Goal: Information Seeking & Learning: Compare options

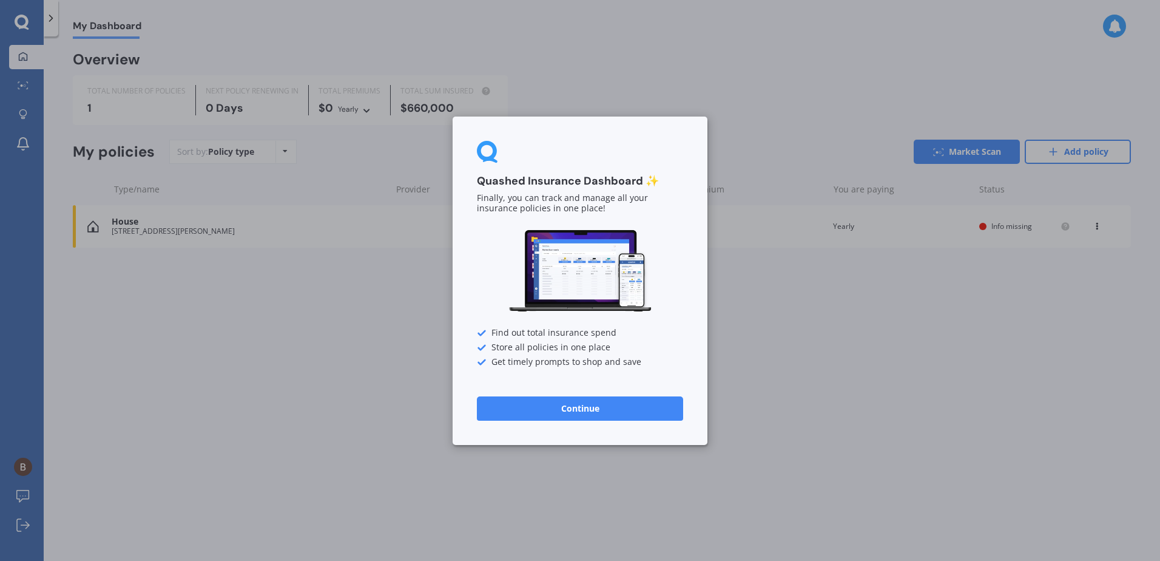
click at [623, 407] on button "Continue" at bounding box center [580, 408] width 206 height 24
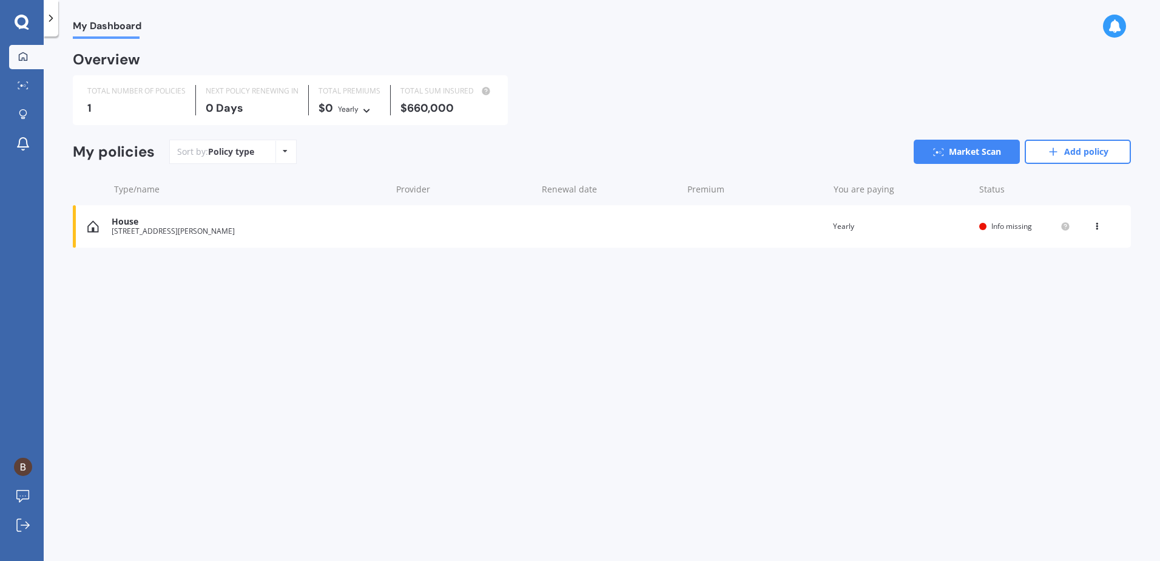
click at [274, 231] on div "[STREET_ADDRESS][PERSON_NAME]" at bounding box center [248, 231] width 273 height 8
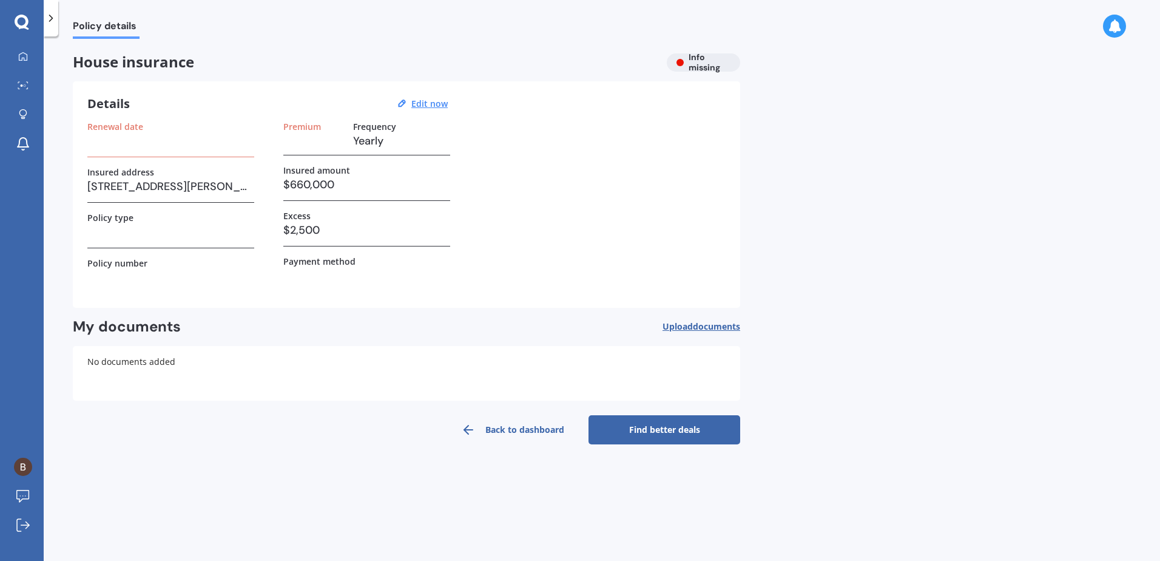
click at [353, 185] on h3 "$660,000" at bounding box center [366, 184] width 167 height 18
click at [334, 185] on h3 "$660,000" at bounding box center [366, 184] width 167 height 18
drag, startPoint x: 335, startPoint y: 187, endPoint x: 299, endPoint y: 198, distance: 38.0
click at [299, 198] on div "Insured amount $660,000" at bounding box center [366, 183] width 167 height 36
drag, startPoint x: 299, startPoint y: 198, endPoint x: 441, endPoint y: 108, distance: 168.0
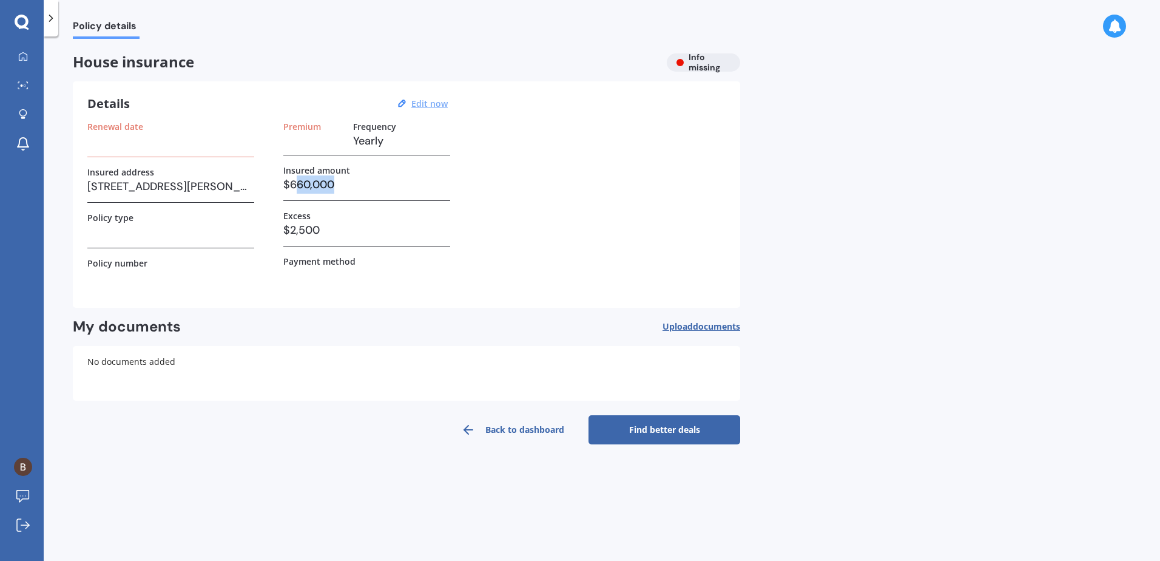
click at [441, 108] on u "Edit now" at bounding box center [429, 104] width 36 height 12
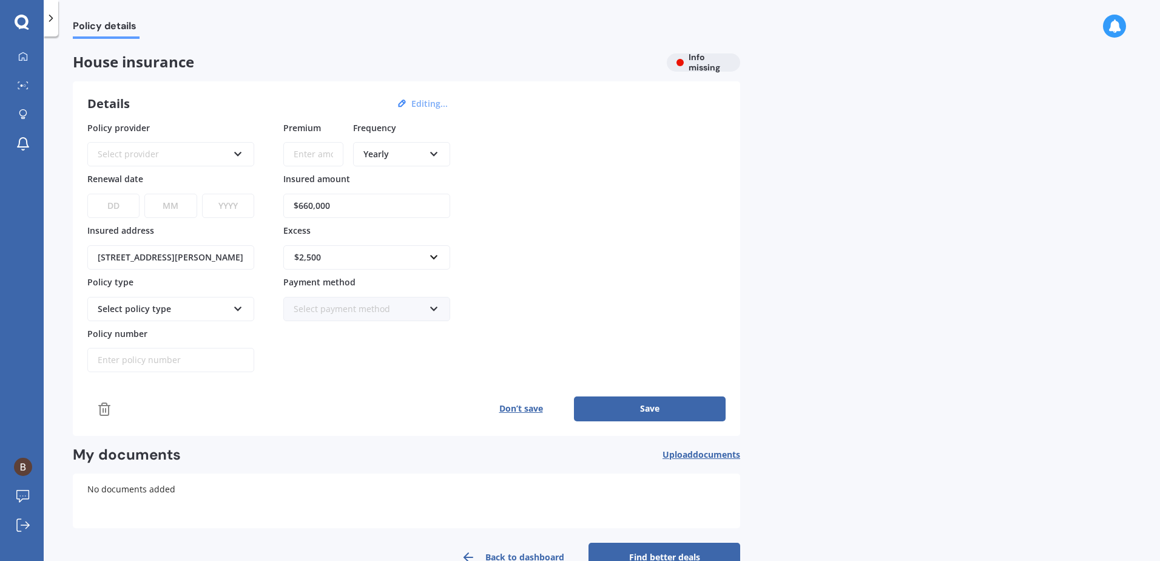
drag, startPoint x: 355, startPoint y: 201, endPoint x: 324, endPoint y: 206, distance: 31.4
click at [324, 206] on input "$660,000" at bounding box center [366, 206] width 167 height 24
type input "$6"
type input "$888,695"
click at [239, 308] on icon at bounding box center [238, 306] width 10 height 8
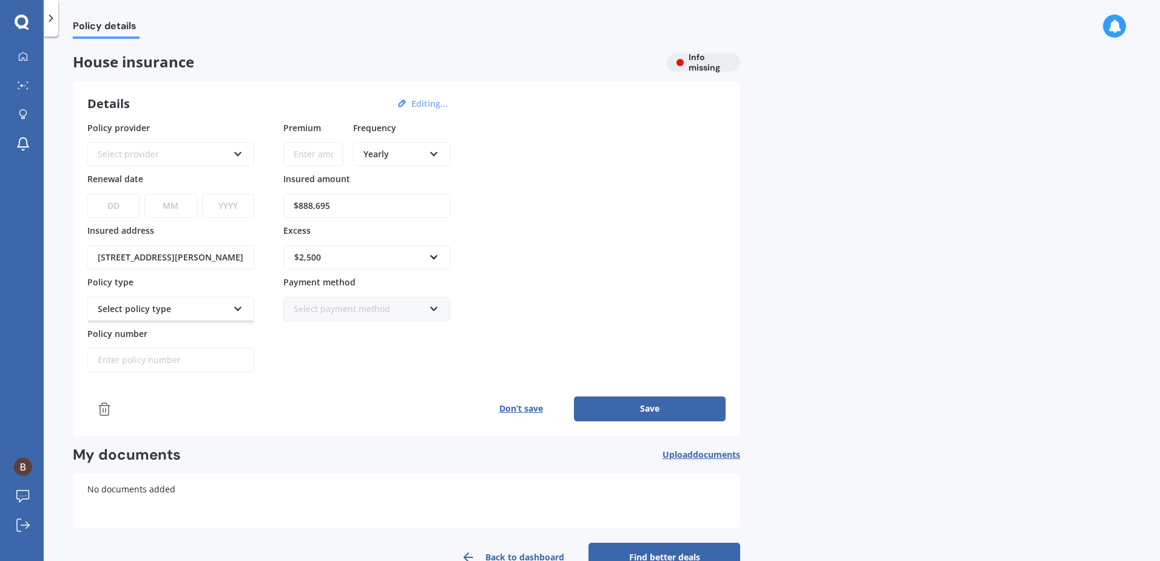
click at [237, 310] on icon at bounding box center [238, 306] width 10 height 8
click at [240, 309] on icon at bounding box center [238, 306] width 10 height 8
click at [195, 365] on input "Policy number" at bounding box center [170, 360] width 167 height 24
click at [247, 150] on div "Select provider AA AMI AMP ANZ ASB Ando BNZ Co-Operative Bank FMG Initio Kiwiba…" at bounding box center [170, 154] width 167 height 24
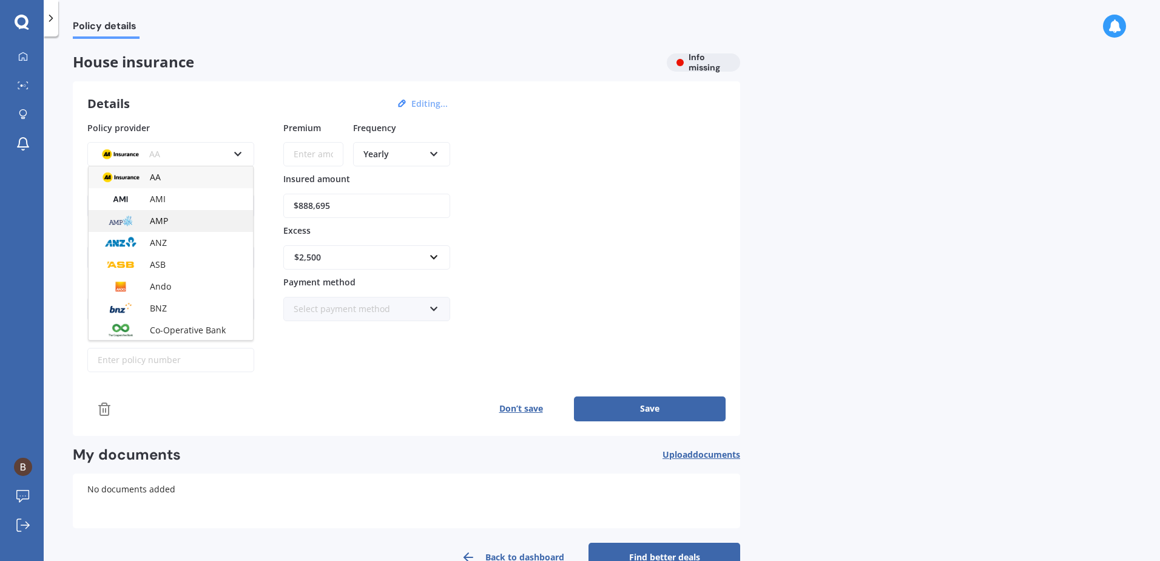
click at [184, 217] on div "AMP" at bounding box center [171, 221] width 164 height 22
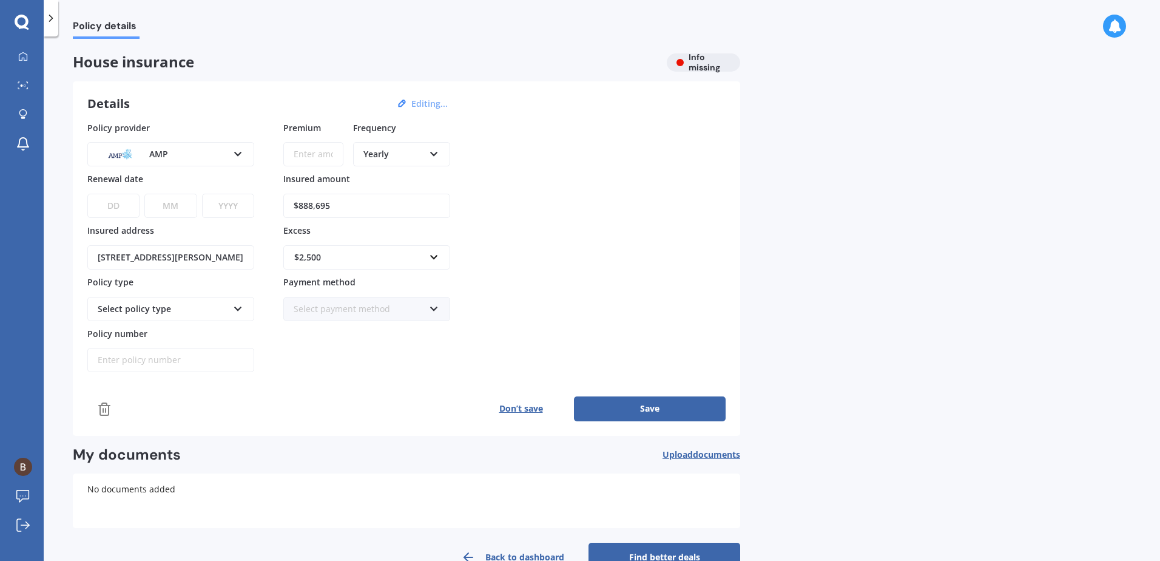
click at [431, 314] on div "Select payment method Direct debit - bank account Direct debit - credit/debit c…" at bounding box center [366, 309] width 167 height 24
click at [416, 334] on div "Direct debit - bank account" at bounding box center [367, 332] width 164 height 22
click at [315, 157] on input "Premium" at bounding box center [313, 154] width 60 height 24
type input "$2,228.13"
click at [647, 403] on button "Save" at bounding box center [650, 408] width 152 height 24
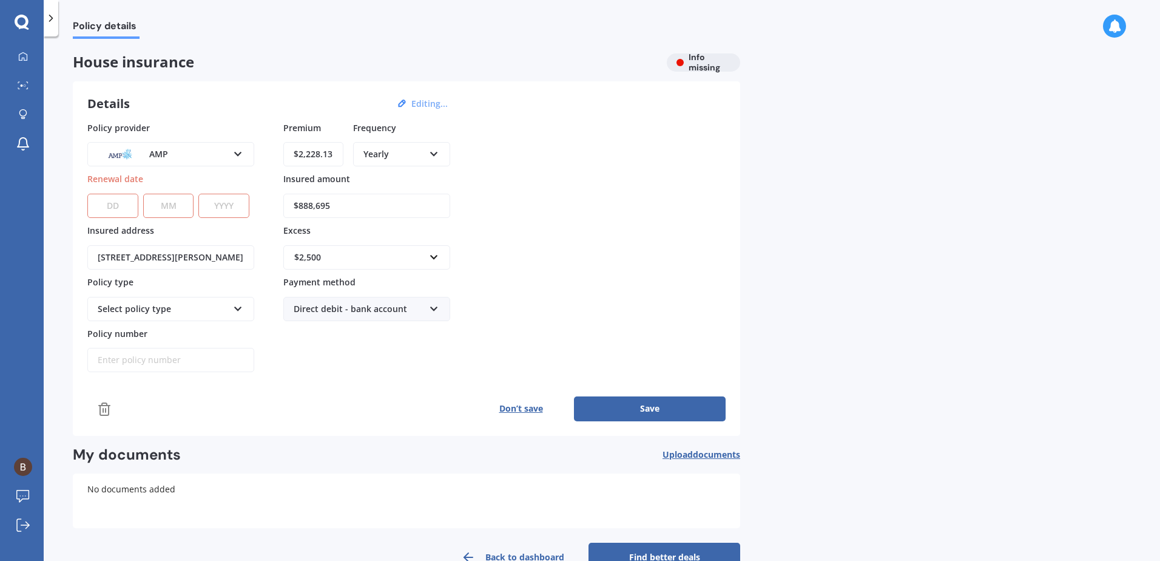
click at [125, 208] on select "DD 01 02 03 04 05 06 07 08 09 10 11 12 13 14 15 16 17 18 19 20 21 22 23 24 25 2…" at bounding box center [112, 206] width 51 height 24
select select "20"
click at [87, 194] on select "DD 01 02 03 04 05 06 07 08 09 10 11 12 13 14 15 16 17 18 19 20 21 22 23 24 25 2…" at bounding box center [112, 206] width 51 height 24
click at [168, 201] on select "MM 01 02 03 04 05 06 07 08 09 10 11 12" at bounding box center [168, 206] width 51 height 24
select select "09"
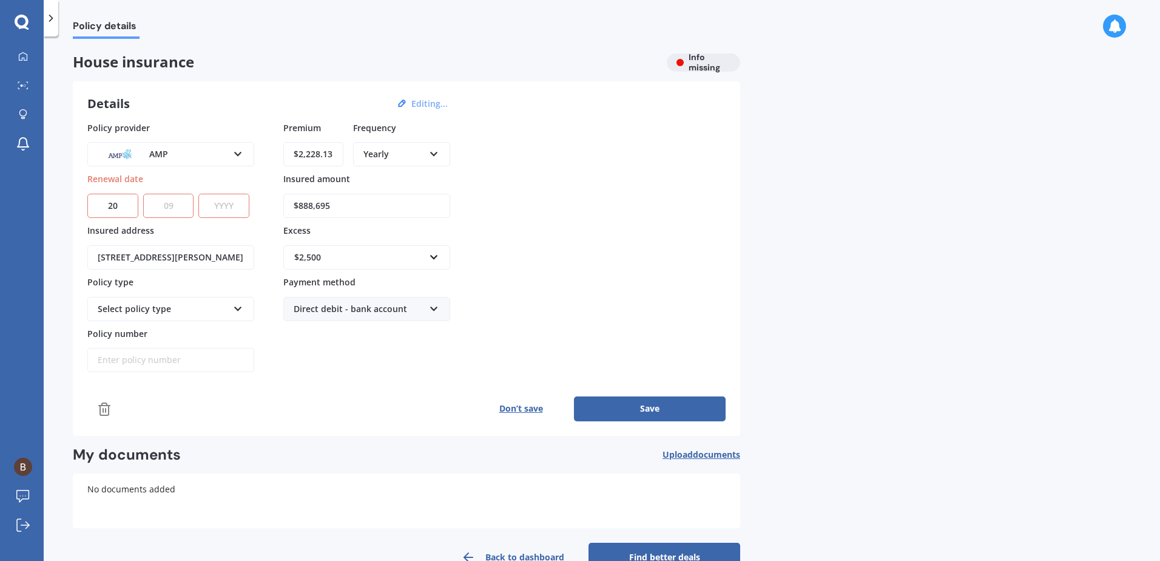
click at [143, 194] on select "MM 01 02 03 04 05 06 07 08 09 10 11 12" at bounding box center [168, 206] width 51 height 24
click at [232, 210] on select "YYYY 2027 2026 2025 2024 2023 2022 2021 2020 2019 2018 2017 2016 2015 2014 2013…" at bounding box center [223, 206] width 51 height 24
select select "2025"
click at [201, 194] on select "YYYY 2027 2026 2025 2024 2023 2022 2021 2020 2019 2018 2017 2016 2015 2014 2013…" at bounding box center [223, 206] width 51 height 24
click at [629, 400] on button "Save" at bounding box center [650, 408] width 152 height 24
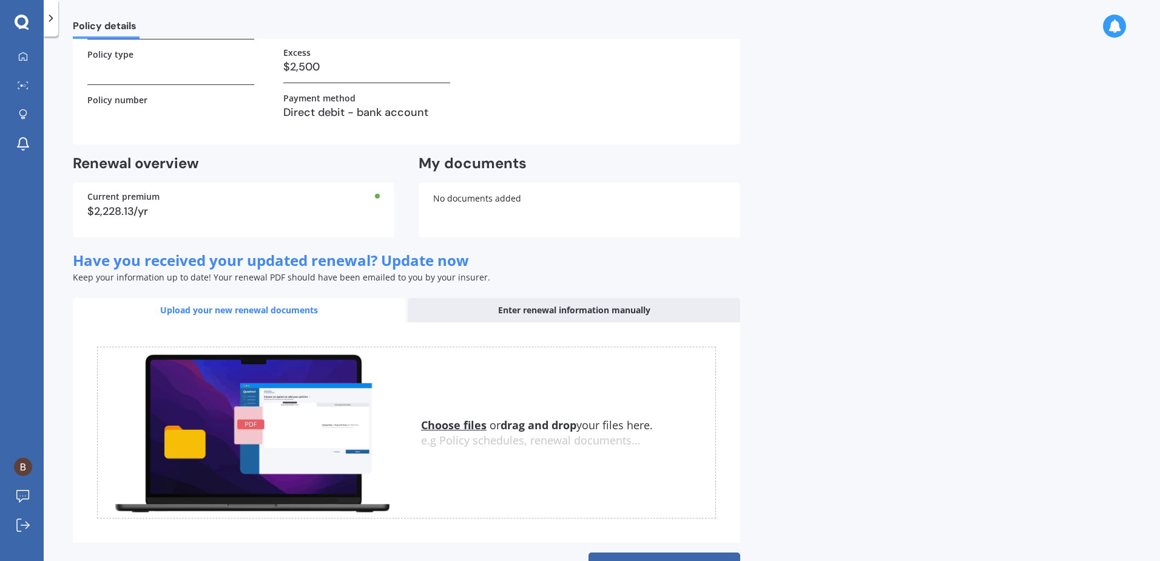
scroll to position [206, 0]
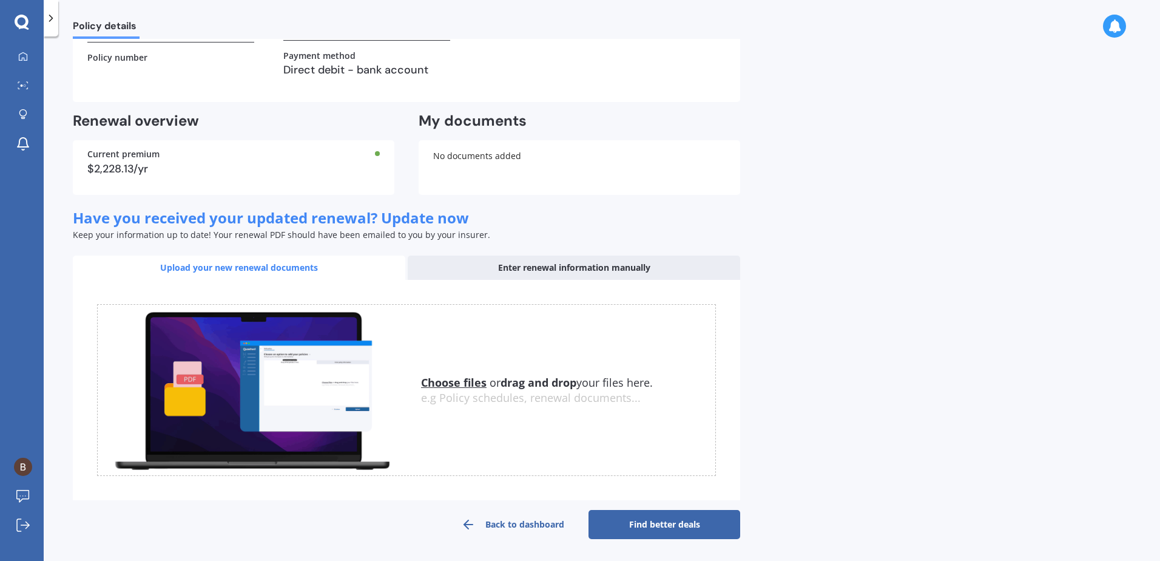
click at [538, 518] on link "Back to dashboard" at bounding box center [513, 524] width 152 height 29
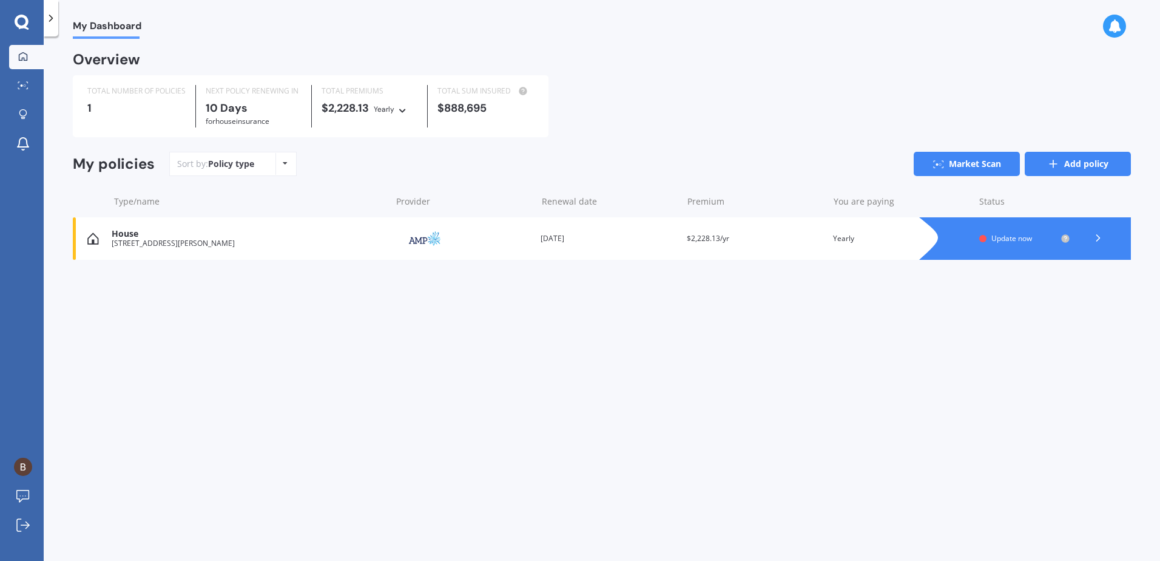
click at [1078, 172] on link "Add policy" at bounding box center [1078, 164] width 106 height 24
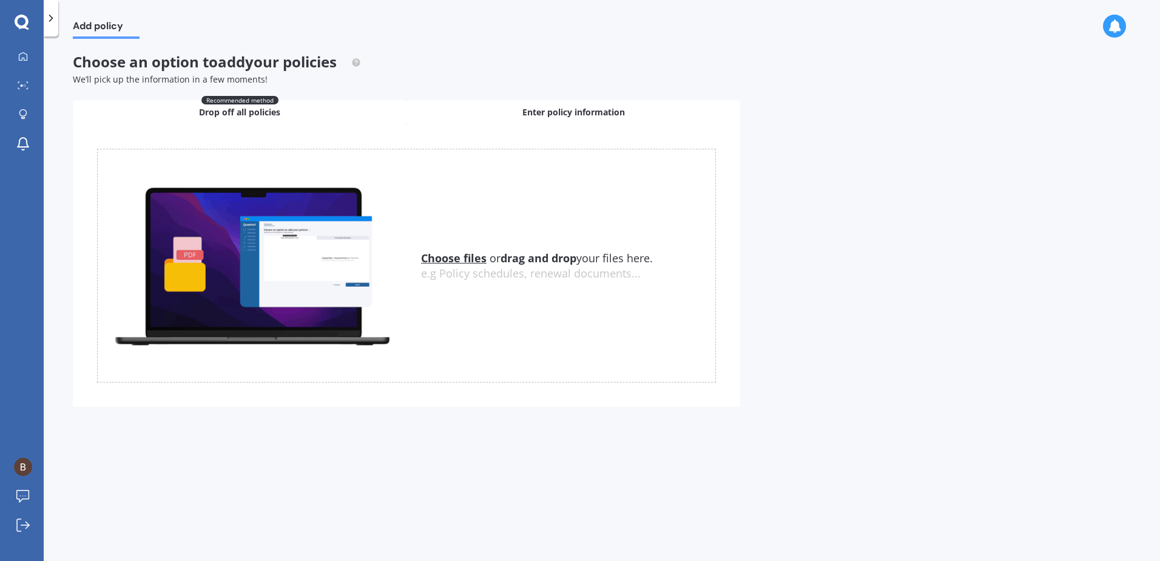
click at [569, 107] on span "Enter policy information" at bounding box center [573, 112] width 103 height 12
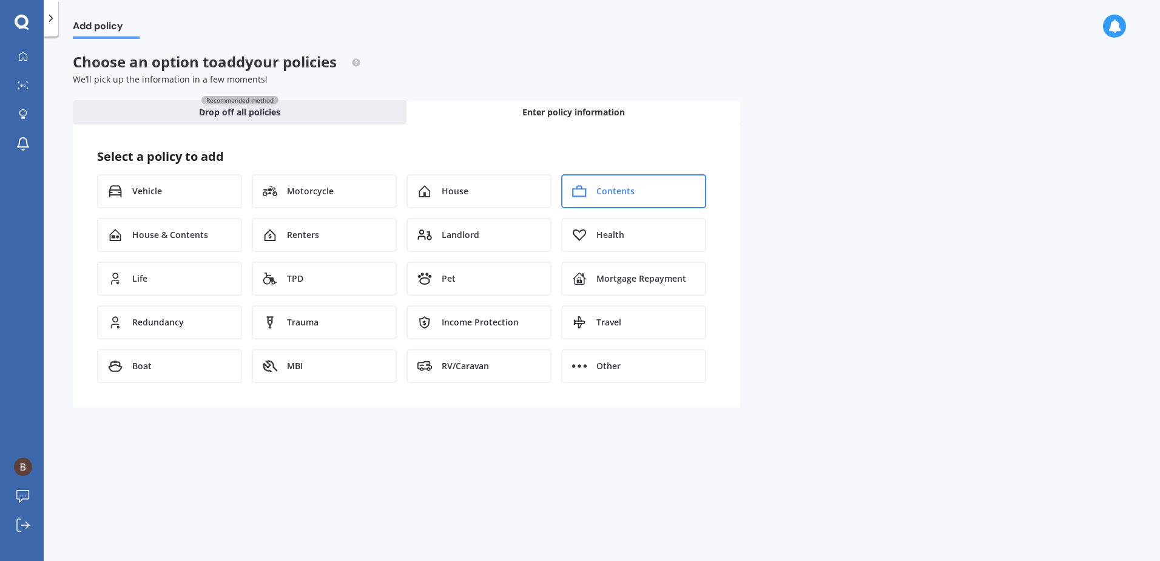
click at [612, 192] on span "Contents" at bounding box center [615, 191] width 38 height 12
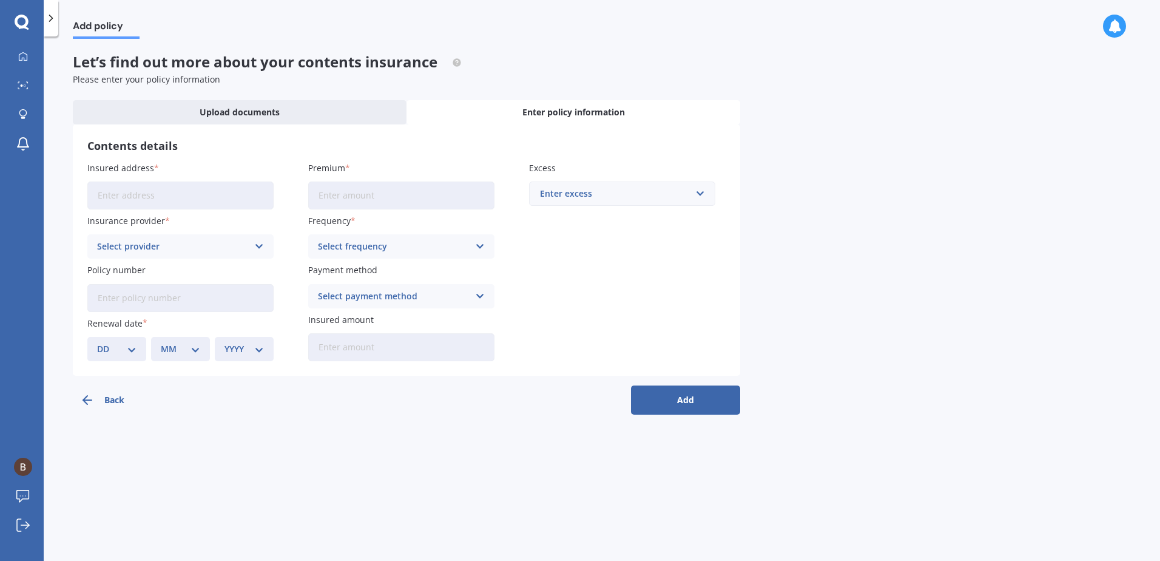
click at [192, 193] on input "Insured address" at bounding box center [180, 195] width 186 height 28
type input "62 Gordon Road, Mosgiel 9024"
click at [374, 189] on input "Premium" at bounding box center [401, 195] width 186 height 28
type input "$428.02"
click at [642, 197] on div "Enter excess" at bounding box center [615, 193] width 150 height 13
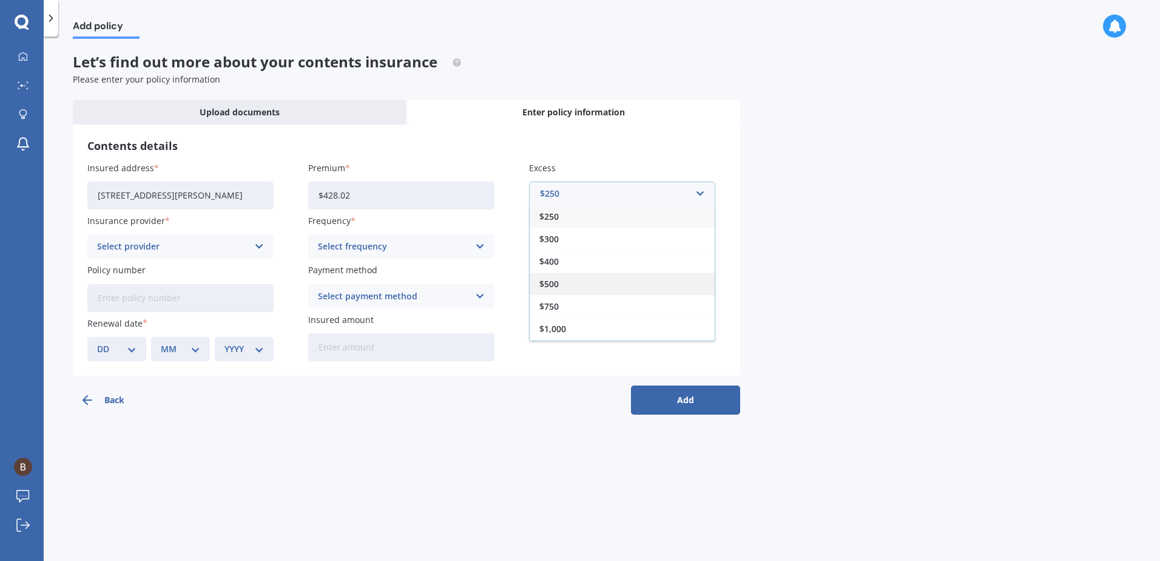
click at [566, 280] on div "$500" at bounding box center [622, 283] width 185 height 22
click at [257, 236] on div "Select provider AA AMI AMP ANZ ASB Ando BNZ Co-Operative Bank FMG Initio Kiwiba…" at bounding box center [180, 246] width 186 height 24
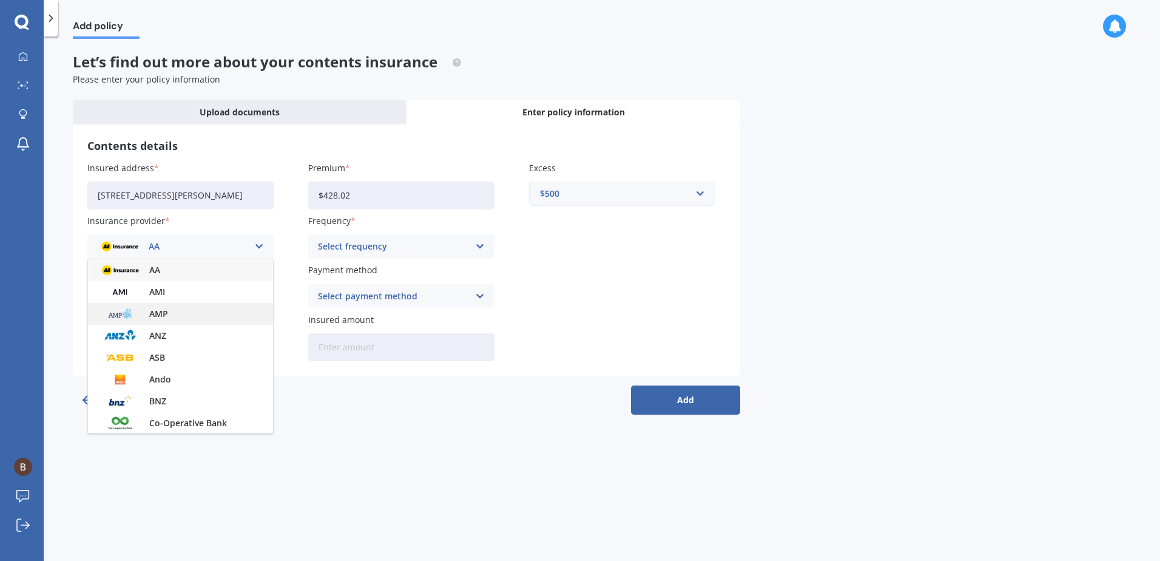
click at [172, 310] on div "AMP" at bounding box center [180, 314] width 185 height 22
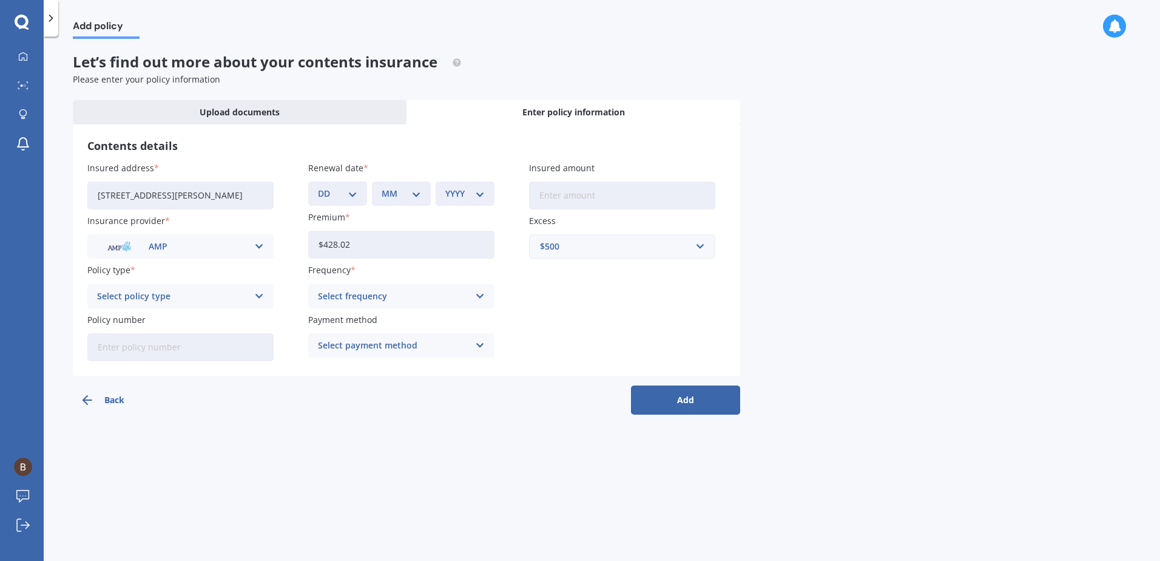
click at [359, 192] on div "DD 01 02 03 04 05 06 07 08 09 10 11 12 13 14 15 16 17 18 19 20 21 22 23 24 25 2…" at bounding box center [337, 193] width 59 height 24
click at [326, 194] on select "DD 01 02 03 04 05 06 07 08 09 10 11 12 13 14 15 16 17 18 19 20 21 22 23 24 25 2…" at bounding box center [337, 193] width 39 height 13
select select "20"
click at [318, 187] on select "DD 01 02 03 04 05 06 07 08 09 10 11 12 13 14 15 16 17 18 19 20 21 22 23 24 25 2…" at bounding box center [337, 193] width 39 height 13
click at [421, 200] on div "MM 01 02 03 04 05 06 07 08 09 10 11 12" at bounding box center [401, 193] width 59 height 24
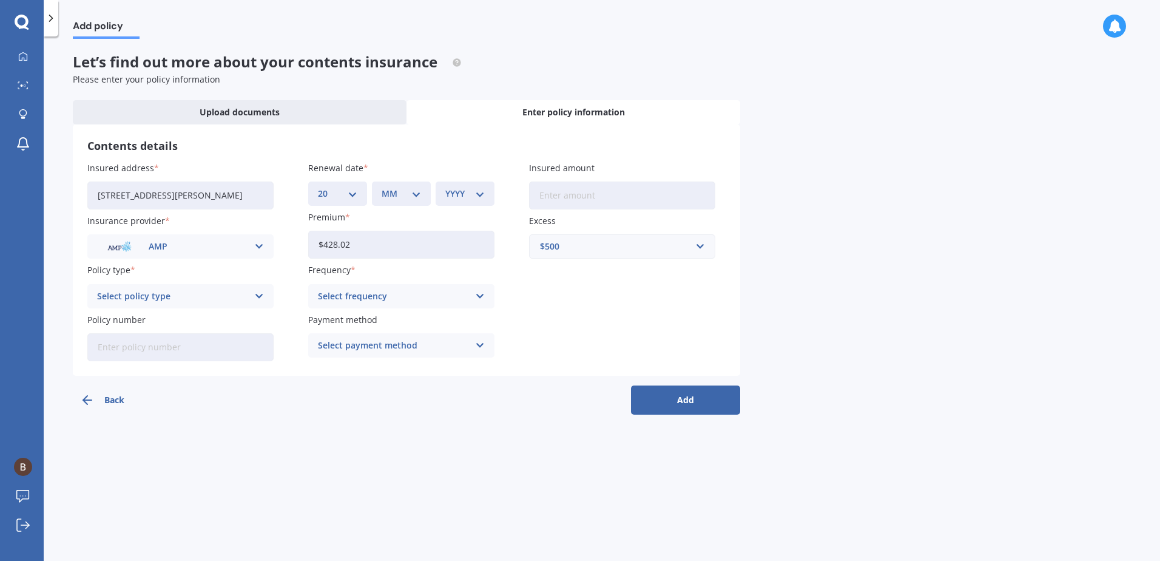
click at [419, 180] on div "Renewal date DD 01 02 03 04 05 06 07 08 09 10 11 12 13 14 15 16 17 18 19 20 21 …" at bounding box center [401, 183] width 186 height 44
click at [405, 194] on select "MM 01 02 03 04 05 06 07 08 09 10 11 12" at bounding box center [401, 193] width 39 height 13
select select "09"
click at [382, 187] on select "MM 01 02 03 04 05 06 07 08 09 10 11 12" at bounding box center [401, 193] width 39 height 13
click at [479, 191] on select "YYYY 2027 2026 2025 2024 2023 2022 2021 2020 2019 2018 2017 2016 2015 2014 2013…" at bounding box center [464, 193] width 39 height 13
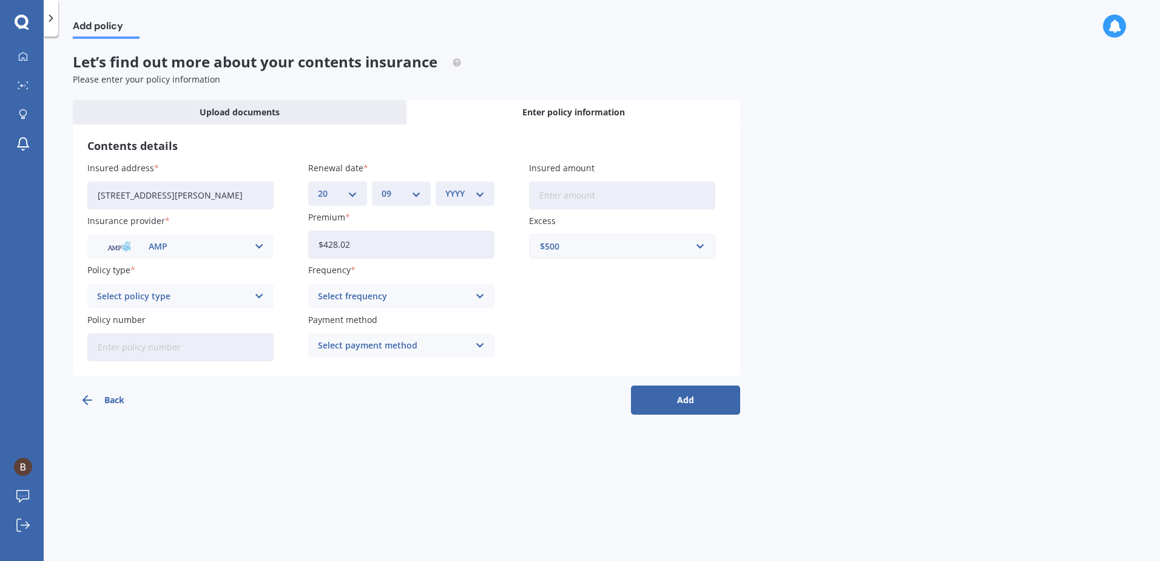
select select "2025"
click at [445, 187] on select "YYYY 2027 2026 2025 2024 2023 2022 2021 2020 2019 2018 2017 2016 2015 2014 2013…" at bounding box center [464, 193] width 39 height 13
click at [562, 197] on input "Insured amount" at bounding box center [622, 195] width 186 height 28
type input "$41,040"
click at [648, 292] on div "Insured address 62 Gordon Road, Mosgiel 9024 Insurance provider AMP AA AMI AMP …" at bounding box center [406, 261] width 638 height 200
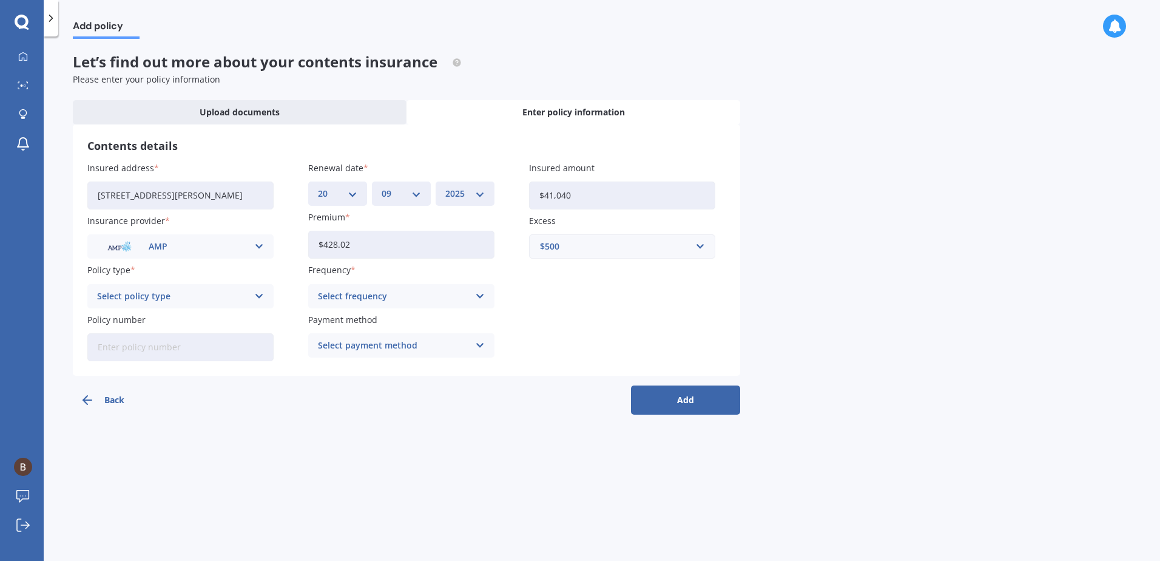
click at [262, 292] on icon at bounding box center [259, 295] width 10 height 13
click at [178, 365] on div "Contents Insurance" at bounding box center [180, 364] width 185 height 22
click at [475, 299] on icon at bounding box center [480, 295] width 10 height 13
click at [353, 322] on div "Yearly" at bounding box center [401, 320] width 185 height 22
click at [407, 345] on div "Select payment method" at bounding box center [393, 345] width 151 height 13
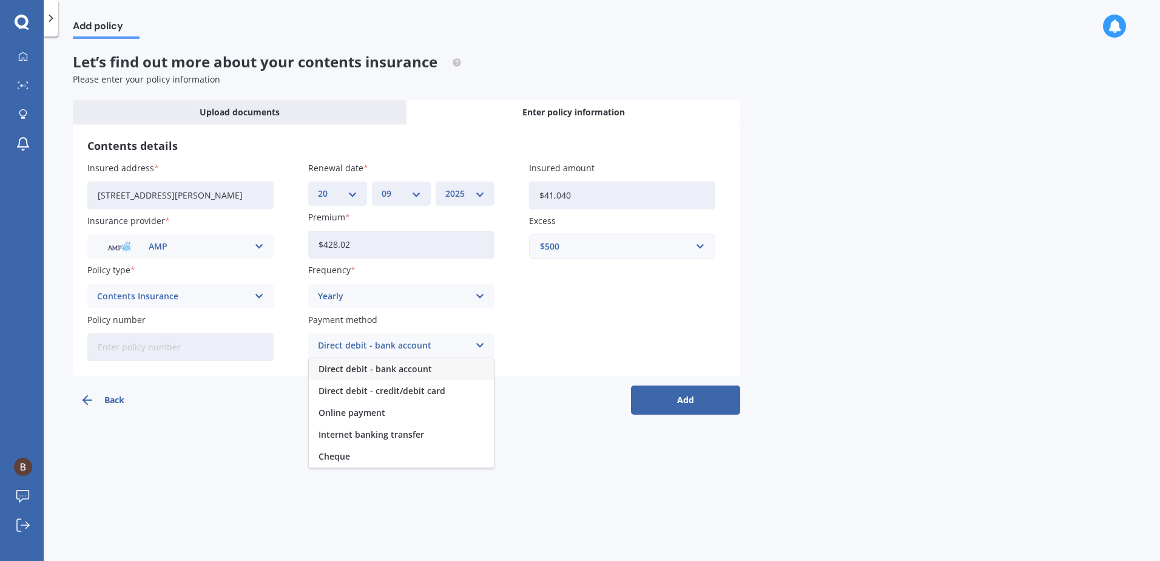
click at [398, 369] on span "Direct debit - bank account" at bounding box center [375, 369] width 113 height 8
click at [670, 399] on button "Add" at bounding box center [685, 399] width 109 height 29
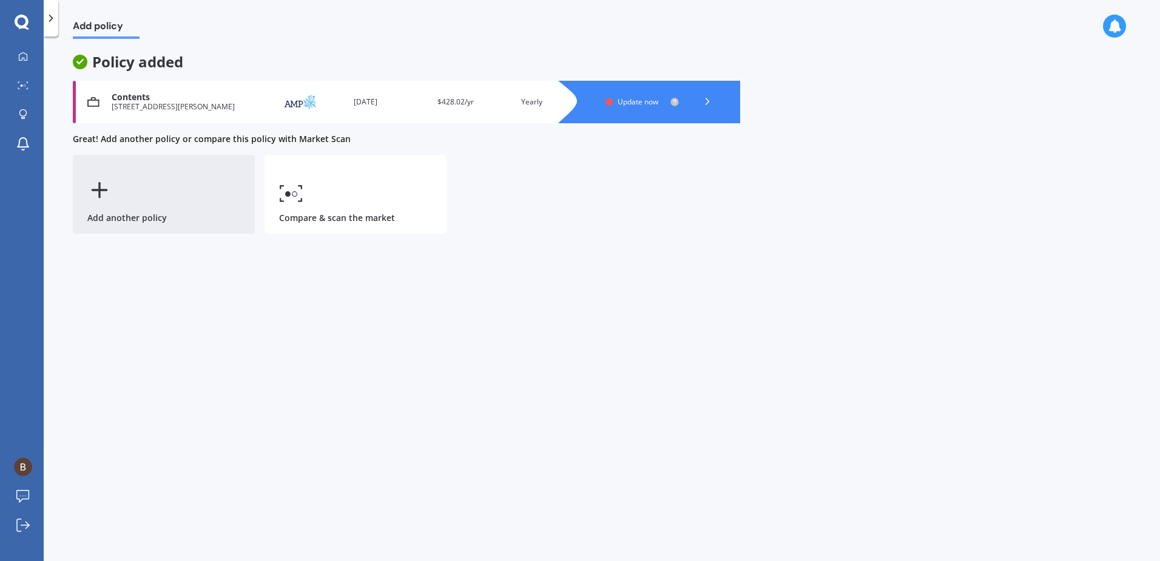
click at [139, 211] on div "Add another policy" at bounding box center [164, 194] width 182 height 79
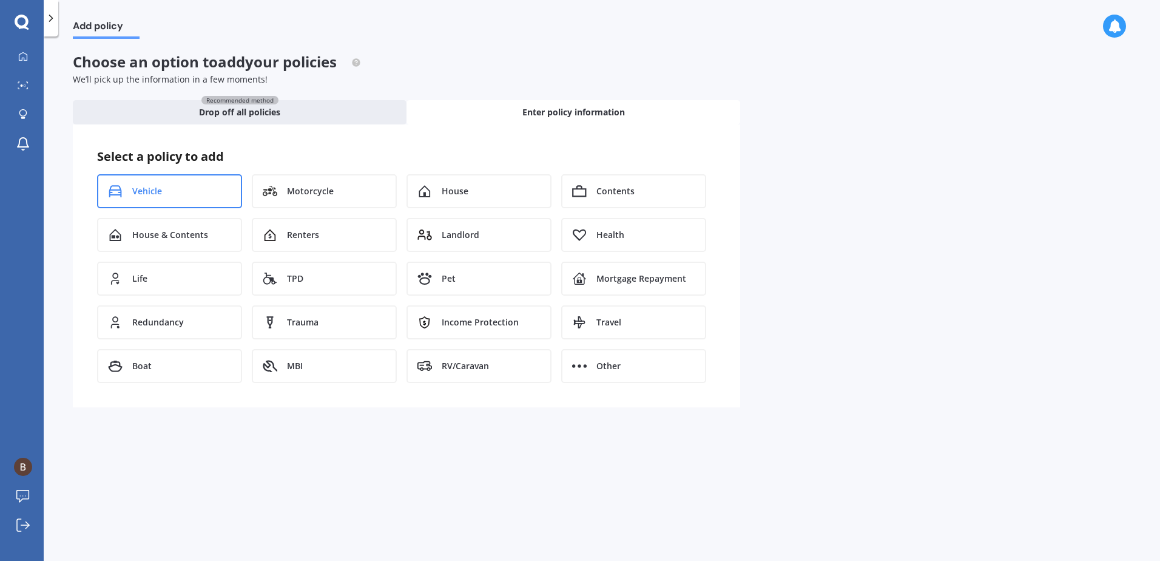
click at [164, 197] on div "Vehicle" at bounding box center [169, 191] width 145 height 34
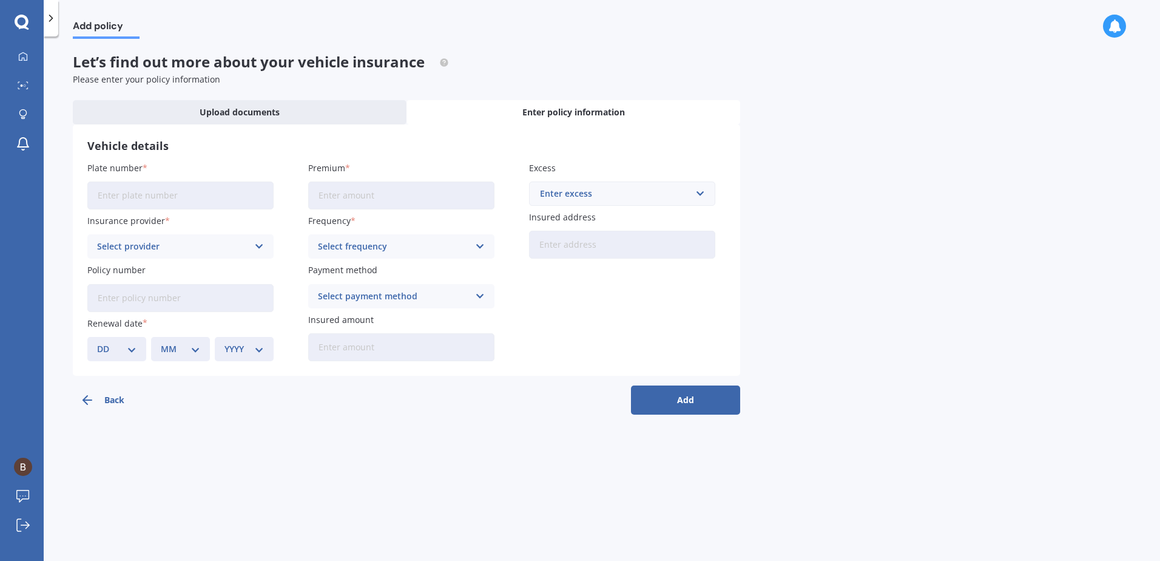
click at [174, 199] on input "Plate number" at bounding box center [180, 195] width 186 height 28
type input "KLQ937"
click at [407, 194] on input "Premium" at bounding box center [401, 195] width 186 height 28
click at [622, 198] on div "Enter excess" at bounding box center [615, 193] width 150 height 13
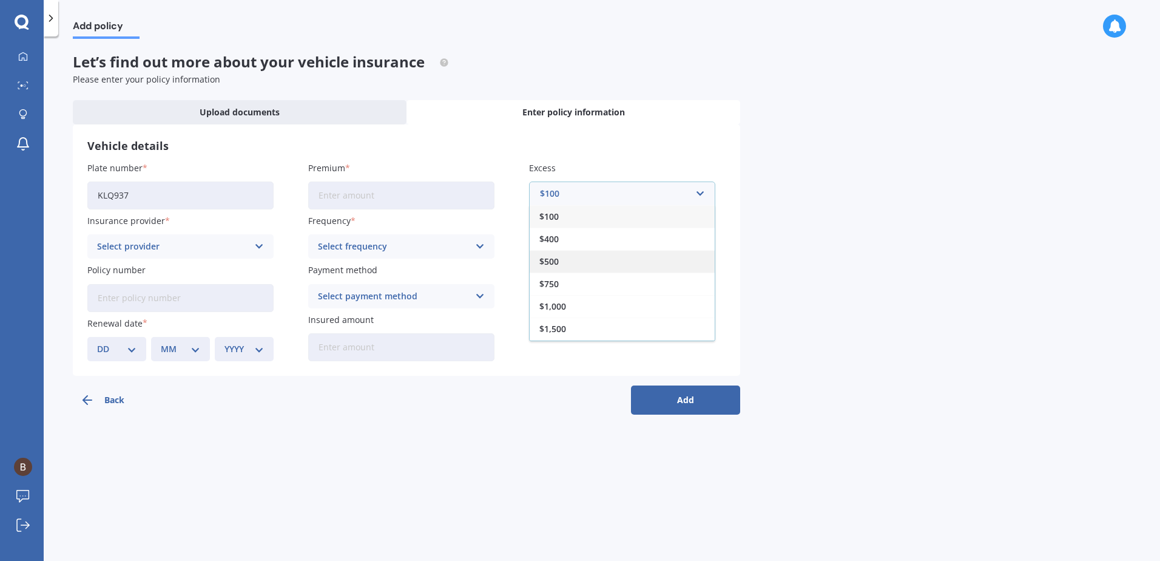
click at [583, 257] on div "$500" at bounding box center [622, 261] width 185 height 22
click at [411, 197] on input "Premium" at bounding box center [401, 195] width 186 height 28
type input "$1,016.46"
click at [263, 248] on icon at bounding box center [259, 246] width 10 height 13
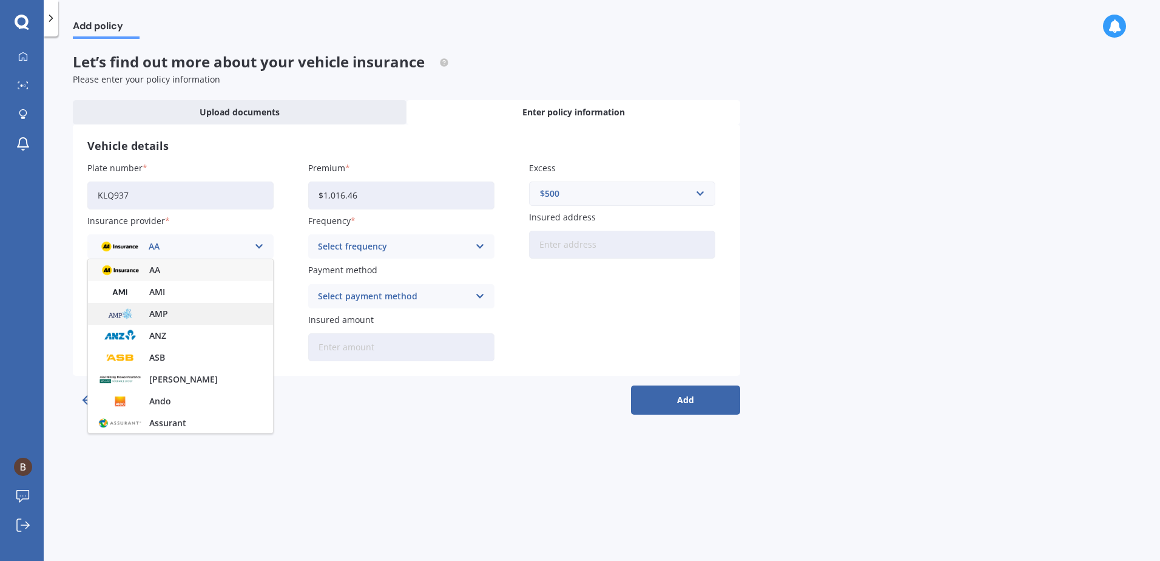
click at [172, 314] on div "AMP" at bounding box center [180, 314] width 185 height 22
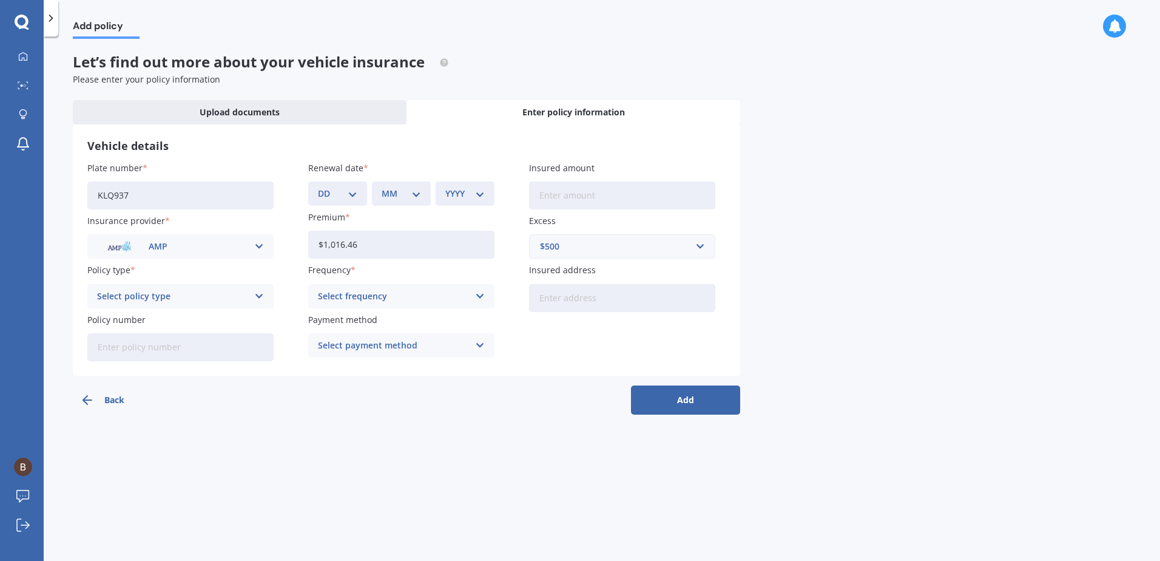
click at [355, 191] on select "DD 01 02 03 04 05 06 07 08 09 10 11 12 13 14 15 16 17 18 19 20 21 22 23 24 25 2…" at bounding box center [337, 193] width 39 height 13
select select "20"
click at [318, 187] on select "DD 01 02 03 04 05 06 07 08 09 10 11 12 13 14 15 16 17 18 19 20 21 22 23 24 25 2…" at bounding box center [337, 193] width 39 height 13
click at [396, 192] on select "MM 01 02 03 04 05 06 07 08 09 10 11 12" at bounding box center [401, 193] width 39 height 13
select select "09"
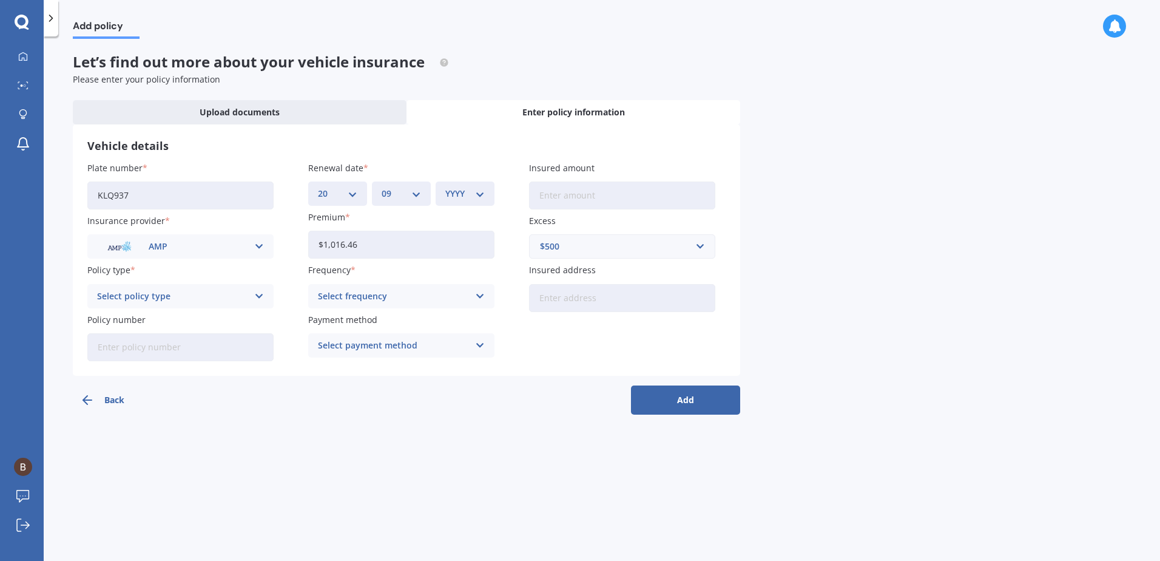
click at [382, 187] on select "MM 01 02 03 04 05 06 07 08 09 10 11 12" at bounding box center [401, 193] width 39 height 13
click at [478, 192] on select "YYYY 2027 2026 2025 2024 2023 2022 2021 2020 2019 2018 2017 2016 2015 2014 2013…" at bounding box center [464, 193] width 39 height 13
select select "2025"
click at [445, 187] on select "YYYY 2027 2026 2025 2024 2023 2022 2021 2020 2019 2018 2017 2016 2015 2014 2013…" at bounding box center [464, 193] width 39 height 13
click at [567, 195] on input "Insured amount" at bounding box center [622, 195] width 186 height 28
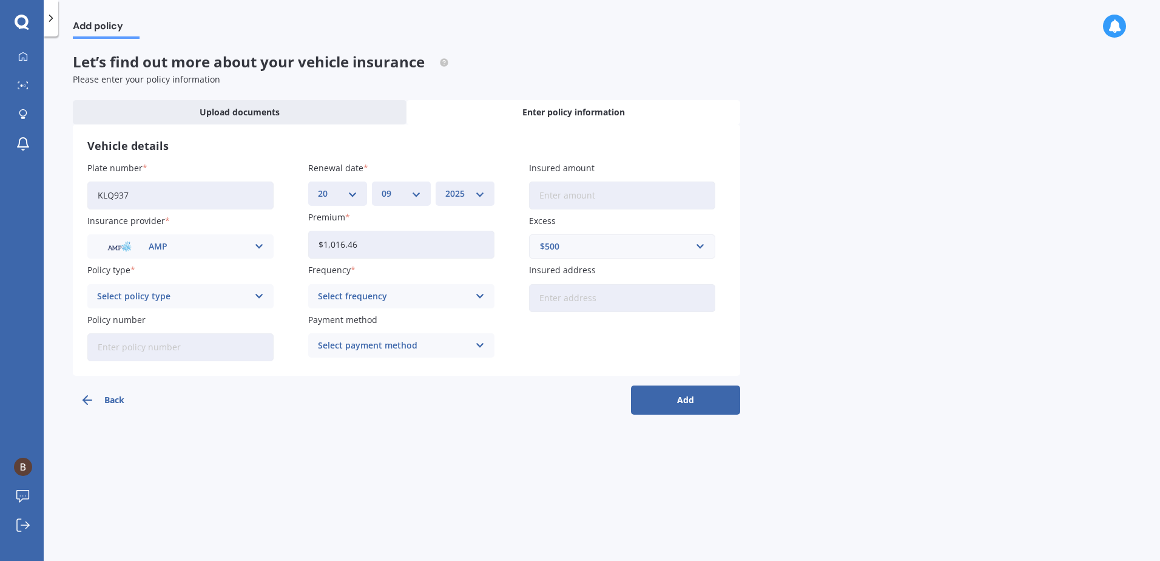
click at [581, 185] on input "Insured amount" at bounding box center [622, 195] width 186 height 28
type input "$27,630"
click at [631, 385] on button "Add" at bounding box center [685, 399] width 109 height 29
click at [262, 297] on icon at bounding box center [259, 295] width 10 height 13
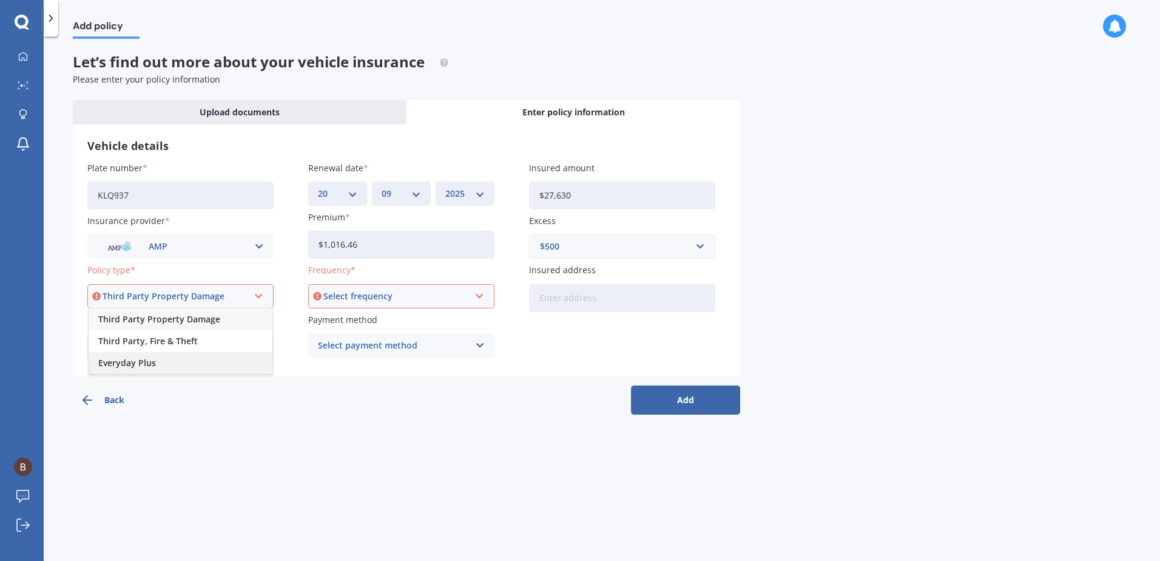
click at [182, 365] on div "Everyday Plus" at bounding box center [181, 363] width 184 height 22
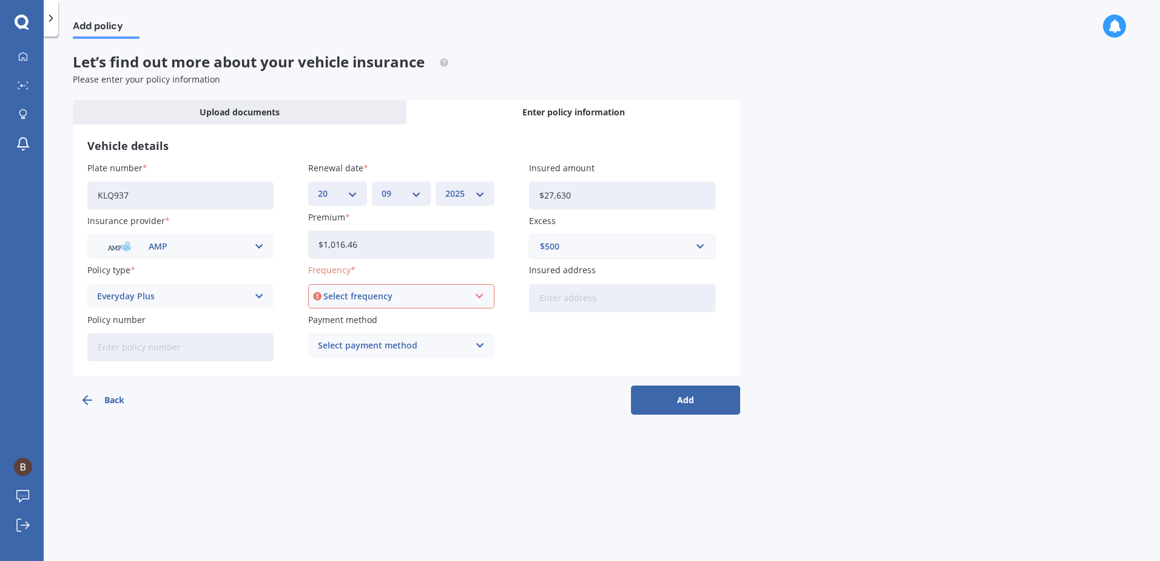
click at [442, 293] on div "Select frequency" at bounding box center [395, 295] width 145 height 13
click at [353, 316] on div "Yearly" at bounding box center [401, 319] width 184 height 22
click at [478, 342] on icon at bounding box center [480, 345] width 10 height 13
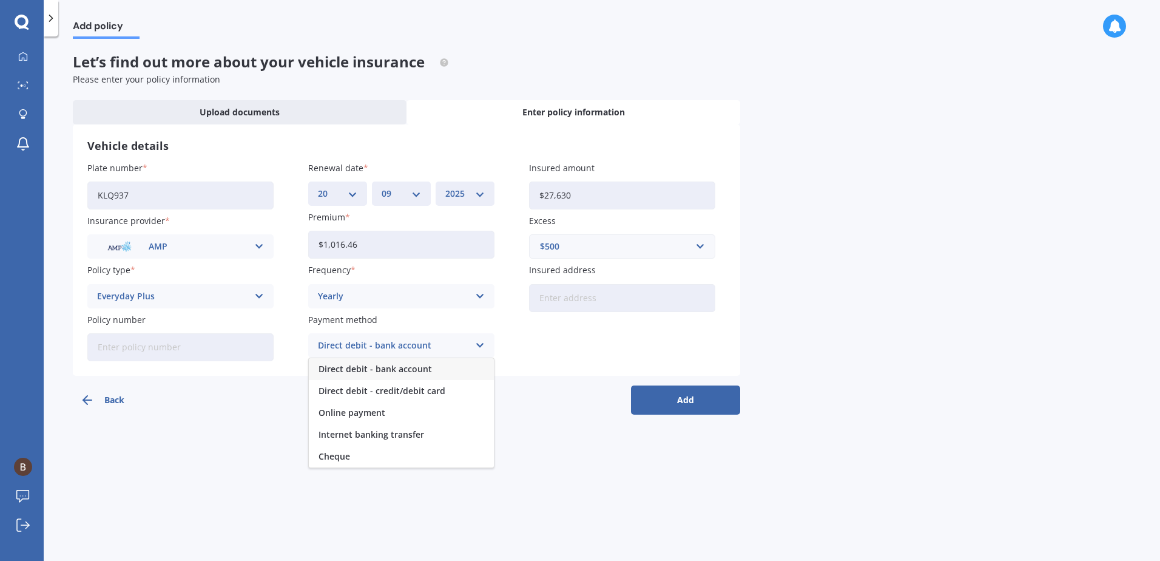
click at [435, 373] on div "Direct debit - bank account" at bounding box center [401, 369] width 185 height 22
click at [698, 394] on button "Add" at bounding box center [685, 399] width 109 height 29
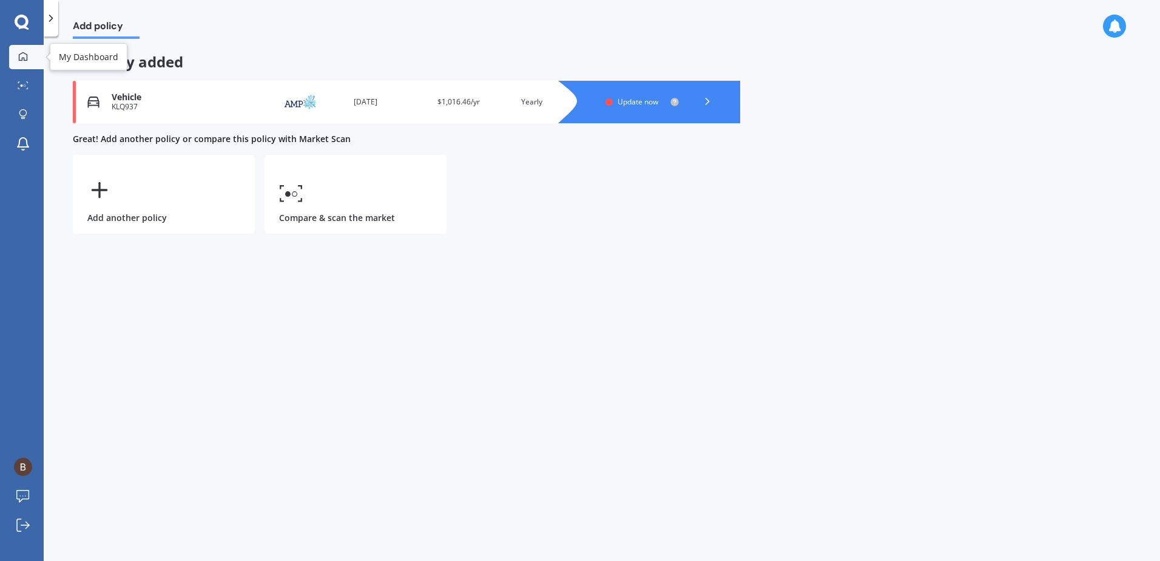
click at [25, 59] on icon at bounding box center [23, 57] width 10 height 10
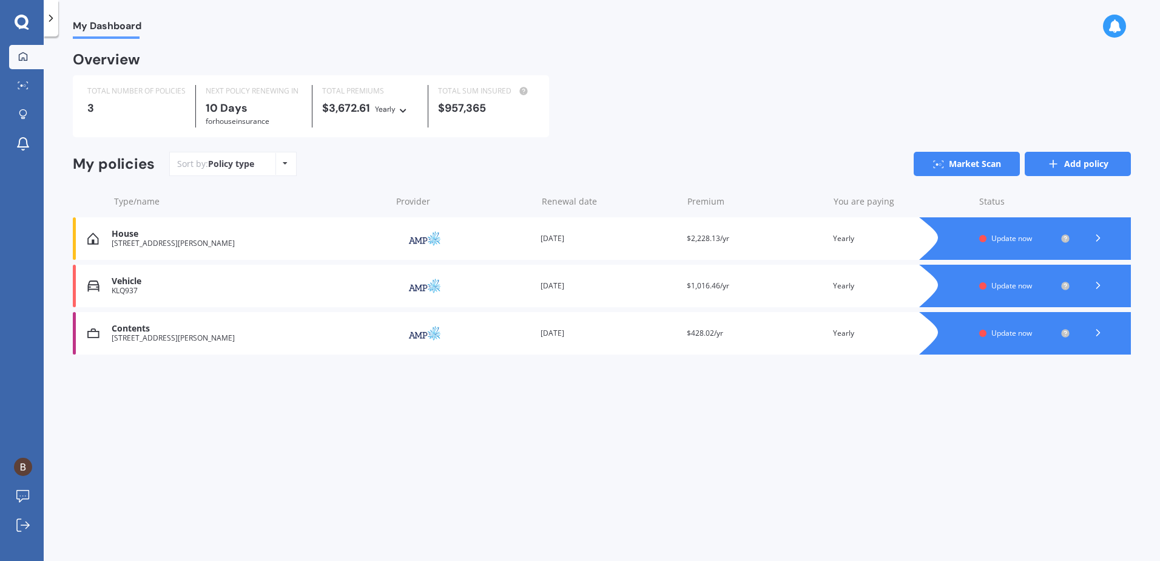
click at [1090, 166] on link "Add policy" at bounding box center [1078, 164] width 106 height 24
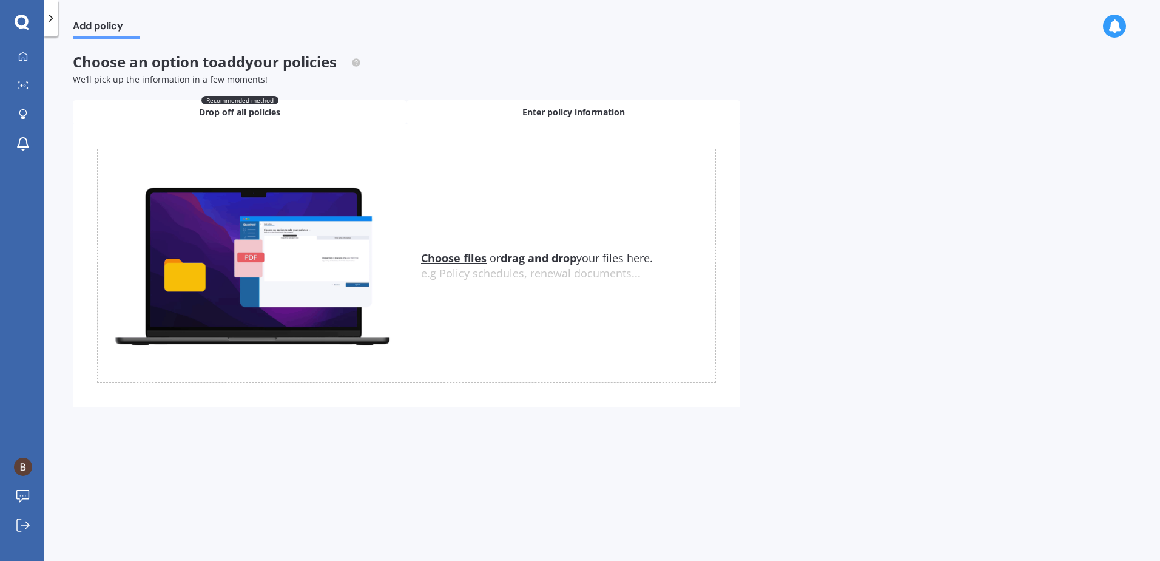
click at [610, 117] on span "Enter policy information" at bounding box center [573, 112] width 103 height 12
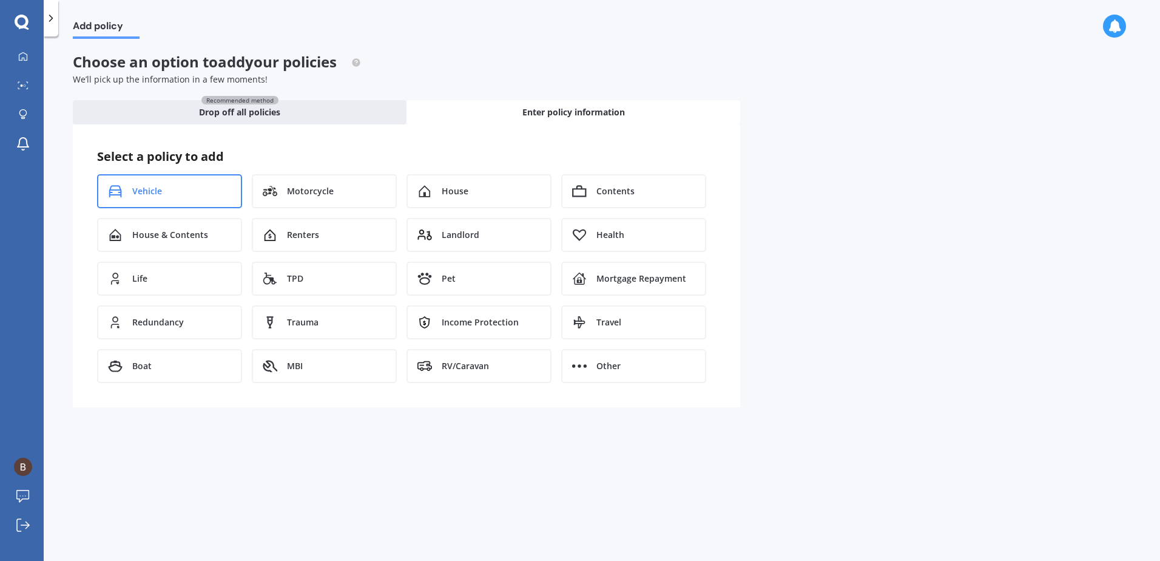
click at [147, 188] on span "Vehicle" at bounding box center [147, 191] width 30 height 12
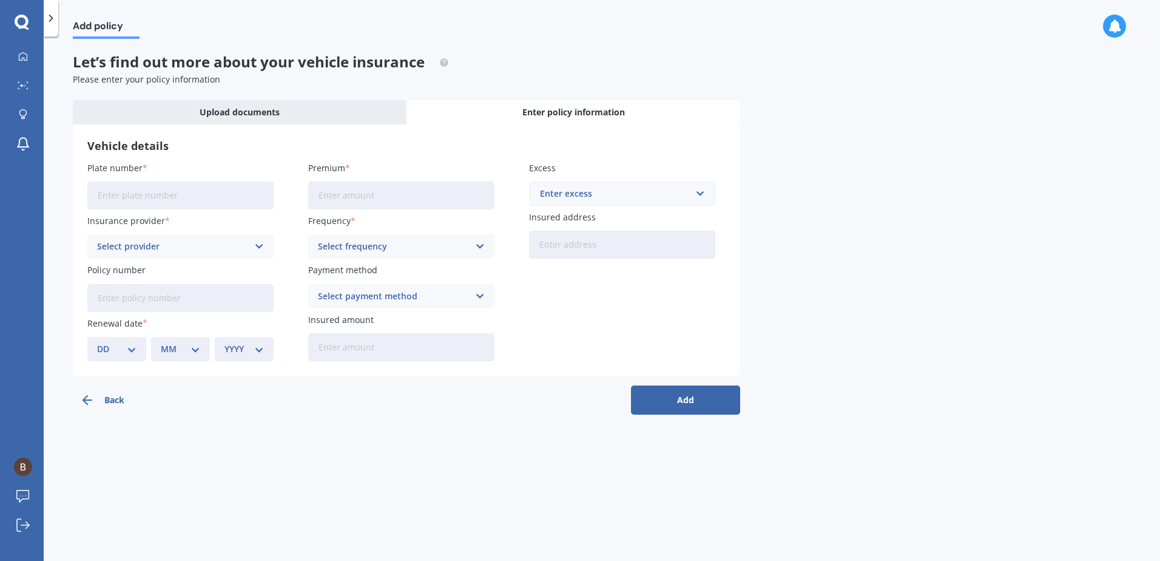
click at [155, 196] on input "Plate number" at bounding box center [180, 195] width 186 height 28
click at [319, 422] on div "Add policy Let’s find out more about your vehicle insurance Please enter your p…" at bounding box center [602, 301] width 1116 height 524
drag, startPoint x: 155, startPoint y: 203, endPoint x: 147, endPoint y: 200, distance: 8.3
click at [153, 202] on input "JKZ826" at bounding box center [180, 195] width 186 height 28
click at [120, 199] on input "JKZ826" at bounding box center [180, 195] width 186 height 28
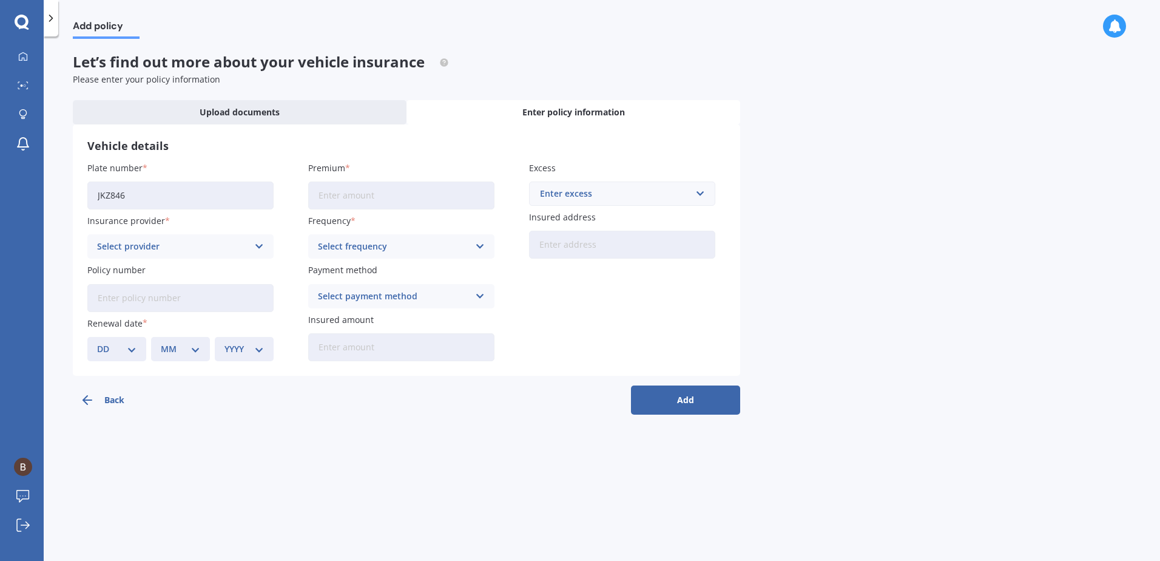
type input "JKZ846"
click at [348, 195] on input "Premium" at bounding box center [401, 195] width 186 height 28
click at [252, 246] on div "Select provider AA AMI AMP ANZ ASB Aioi Nissay Dowa Ando Assurant Autosure BNZ …" at bounding box center [180, 246] width 186 height 24
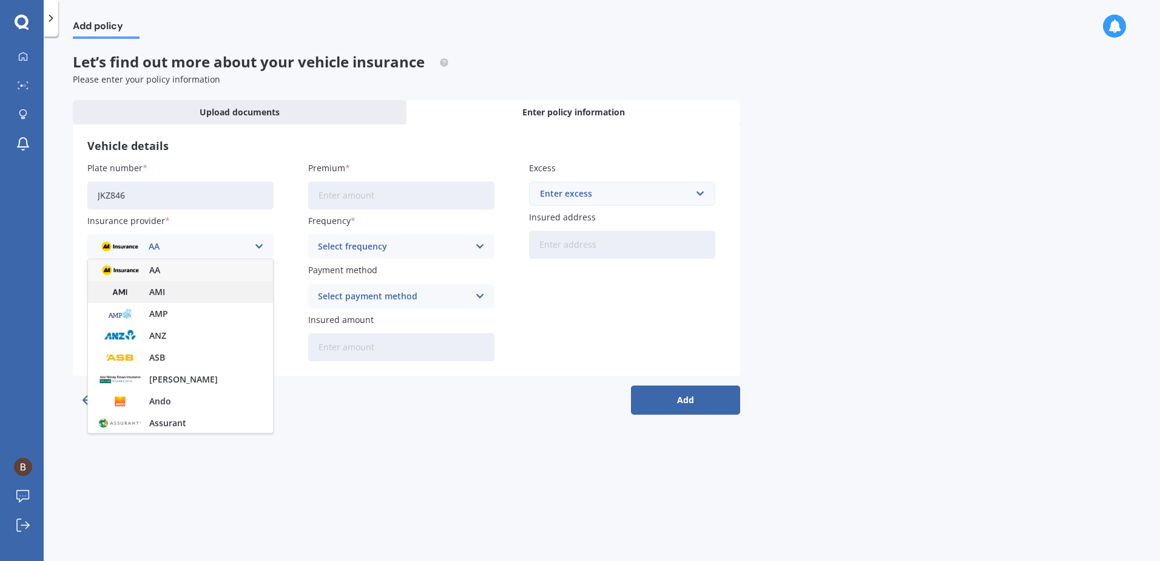
click at [189, 288] on div "AMI" at bounding box center [180, 292] width 185 height 22
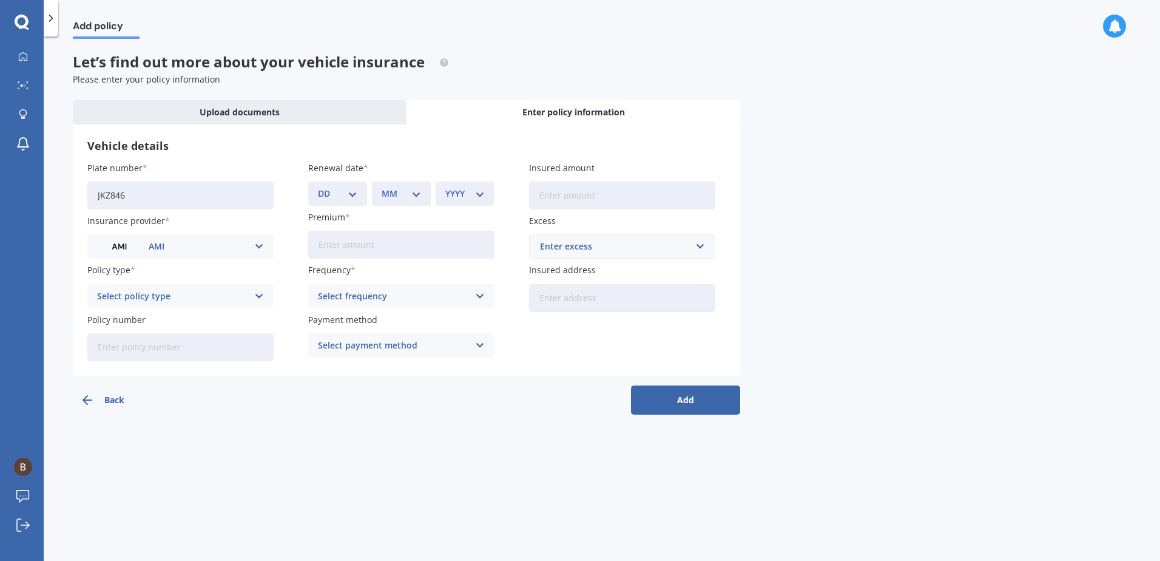
click at [360, 194] on div "DD 01 02 03 04 05 06 07 08 09 10 11 12 13 14 15 16 17 18 19 20 21 22 23 24 25 2…" at bounding box center [337, 193] width 59 height 24
click at [355, 193] on select "DD 01 02 03 04 05 06 07 08 09 10 11 12 13 14 15 16 17 18 19 20 21 22 23 24 25 2…" at bounding box center [337, 193] width 39 height 13
select select "04"
click at [318, 187] on select "DD 01 02 03 04 05 06 07 08 09 10 11 12 13 14 15 16 17 18 19 20 21 22 23 24 25 2…" at bounding box center [337, 193] width 39 height 13
click at [394, 198] on select "MM 01 02 03 04 05 06 07 08 09 10 11 12" at bounding box center [401, 193] width 39 height 13
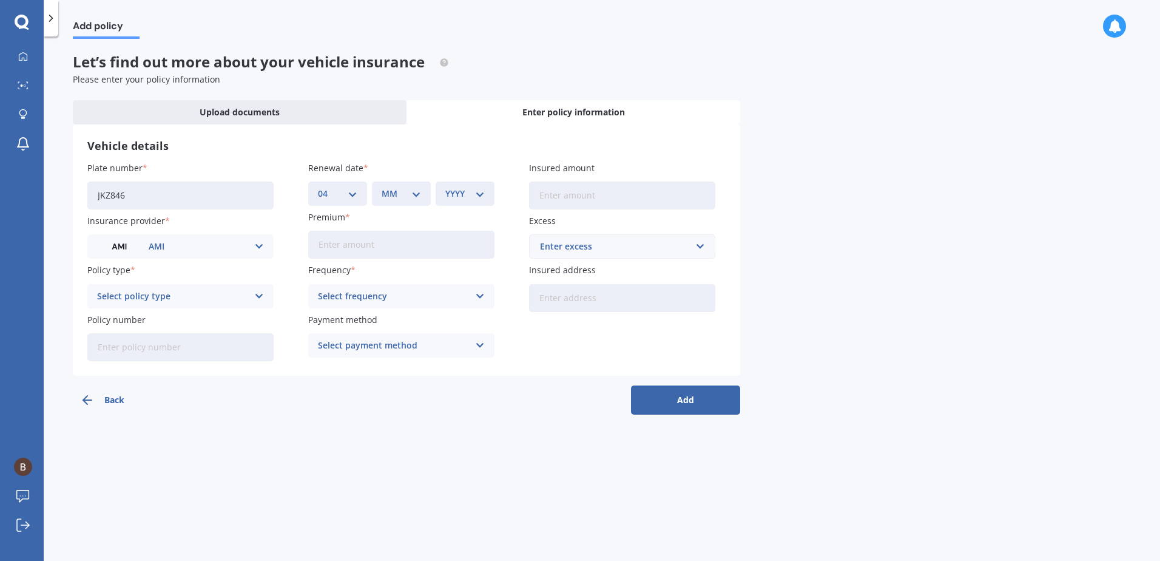
select select "03"
click at [382, 187] on select "MM 01 02 03 04 05 06 07 08 09 10 11 12" at bounding box center [401, 193] width 39 height 13
click at [468, 188] on select "YYYY 2027 2026 2025 2024 2023 2022 2021 2020 2019 2018 2017 2016 2015 2014 2013…" at bounding box center [464, 193] width 39 height 13
select select "2026"
click at [445, 187] on select "YYYY 2027 2026 2025 2024 2023 2022 2021 2020 2019 2018 2017 2016 2015 2014 2013…" at bounding box center [464, 193] width 39 height 13
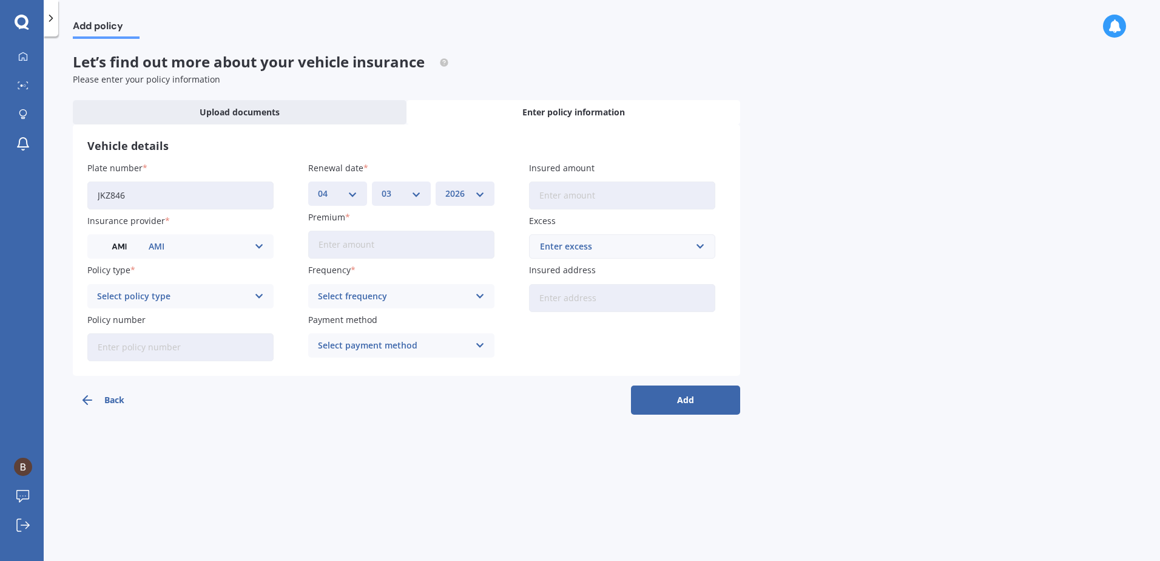
click at [374, 248] on input "Premium" at bounding box center [401, 245] width 186 height 28
type input "$873.91"
click at [589, 194] on input "Insured amount" at bounding box center [622, 195] width 186 height 28
type input "$14,000"
click at [607, 240] on div "Enter excess" at bounding box center [615, 246] width 150 height 13
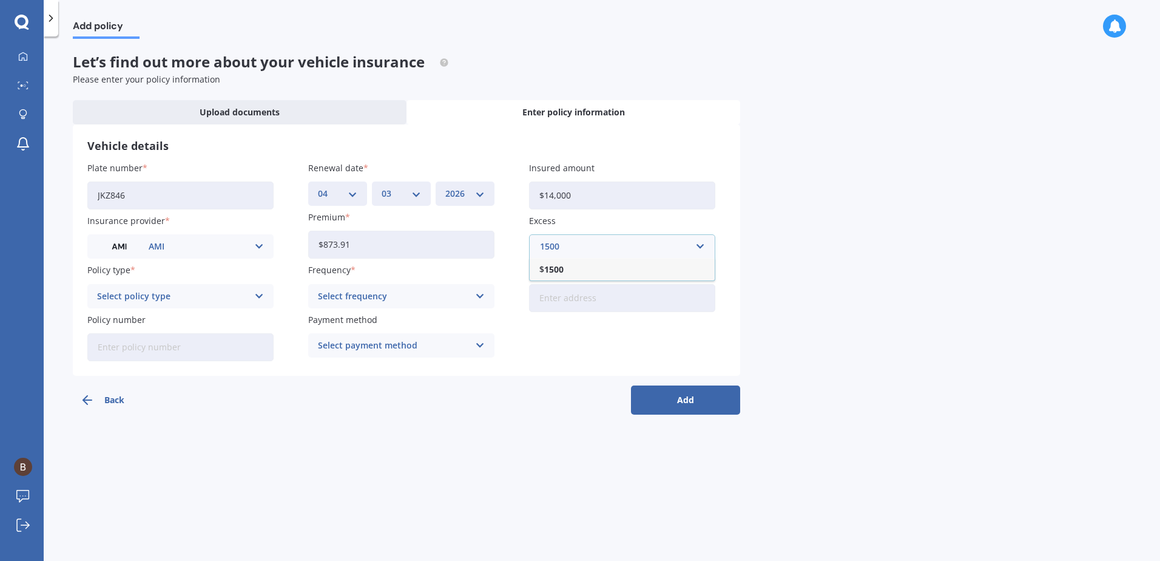
click at [687, 241] on input "1500" at bounding box center [617, 246] width 175 height 23
type input "1500"
click at [878, 204] on div "Add policy Let’s find out more about your vehicle insurance Please enter your p…" at bounding box center [602, 301] width 1116 height 524
click at [257, 296] on icon at bounding box center [259, 295] width 10 height 13
click at [197, 365] on div "Comprehensive" at bounding box center [180, 364] width 185 height 22
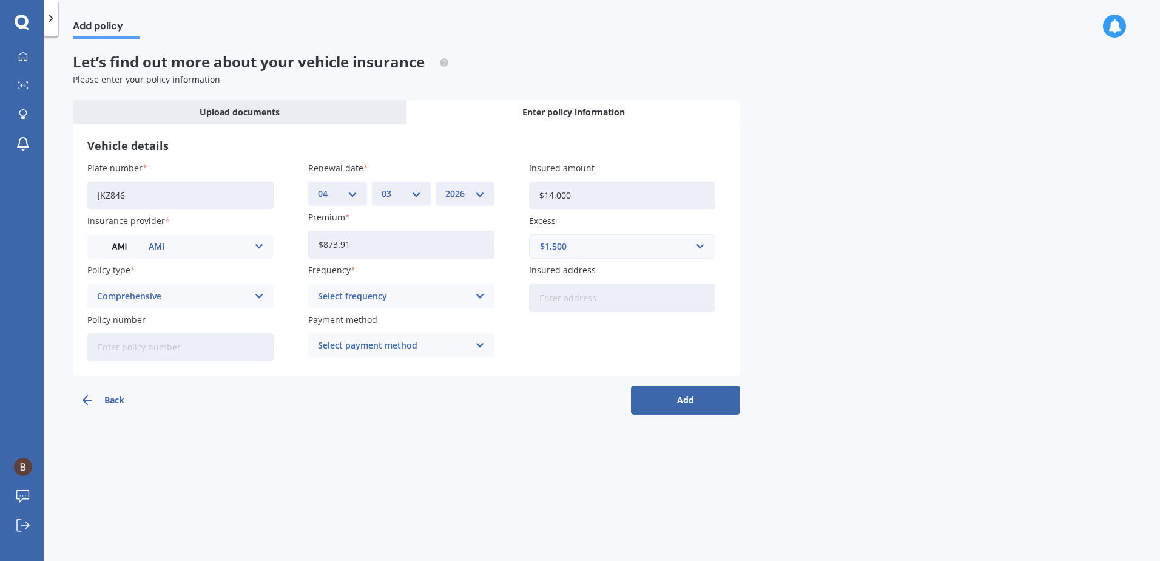
click at [428, 284] on div "Select frequency Yearly Six-Monthly Quarterly Monthly Fortnightly Weekly" at bounding box center [401, 296] width 186 height 24
click at [409, 325] on div "Yearly" at bounding box center [401, 320] width 185 height 22
click at [479, 350] on icon at bounding box center [480, 345] width 10 height 13
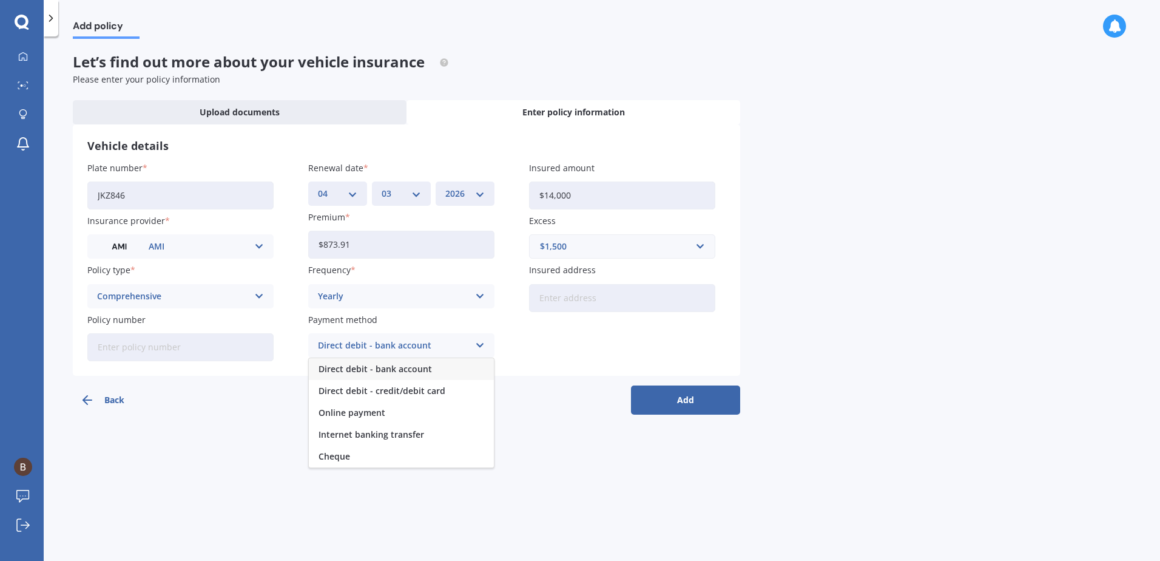
click at [394, 367] on span "Direct debit - bank account" at bounding box center [375, 369] width 113 height 8
click at [705, 400] on button "Add" at bounding box center [685, 399] width 109 height 29
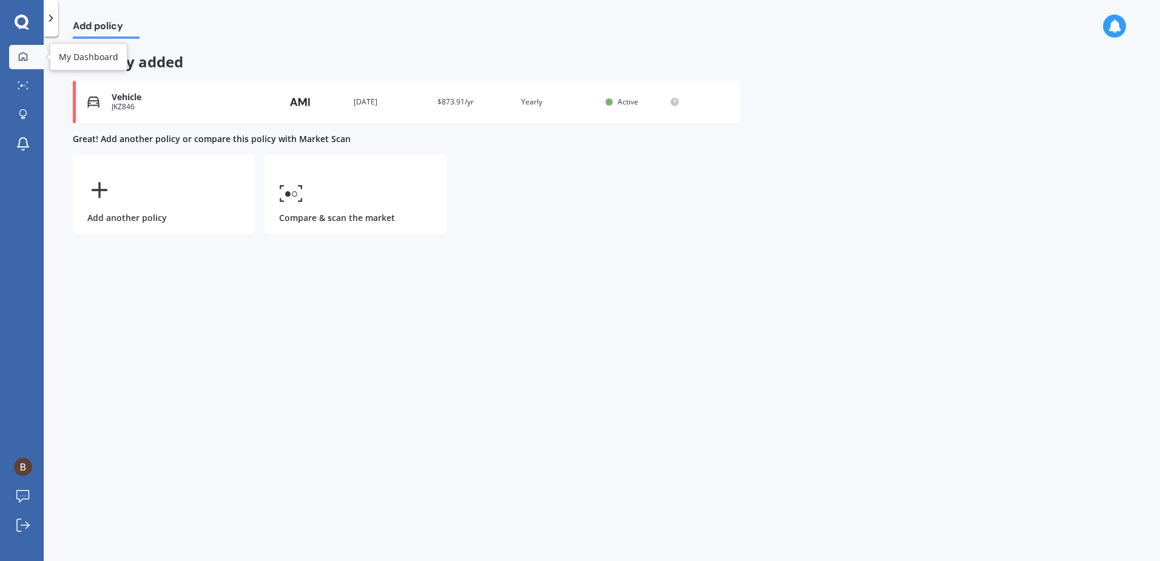
click at [20, 52] on icon at bounding box center [23, 57] width 10 height 10
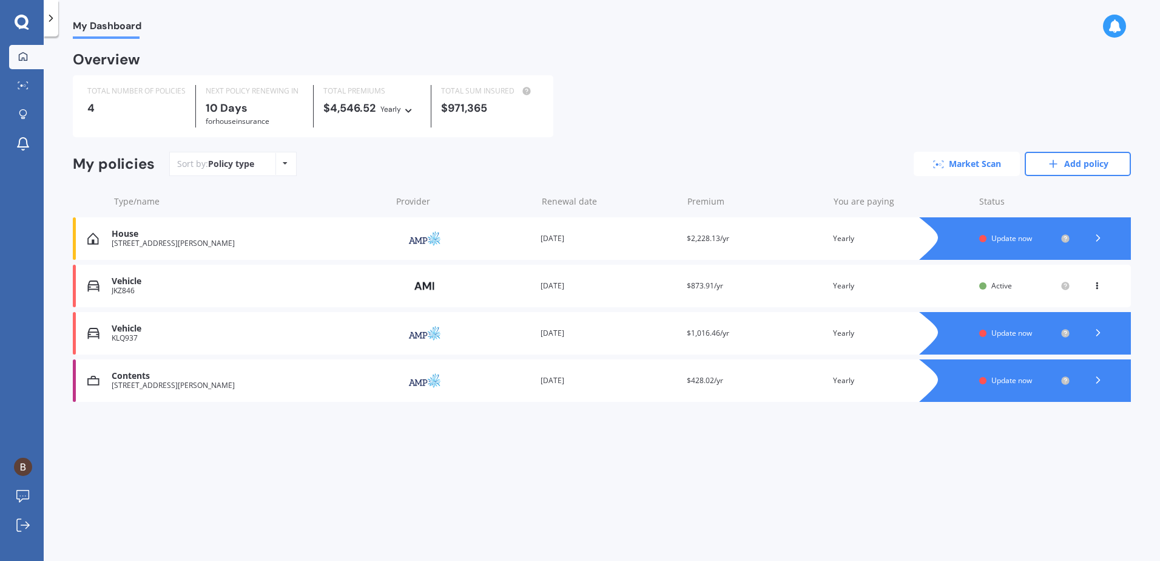
click at [958, 163] on link "Market Scan" at bounding box center [967, 164] width 106 height 24
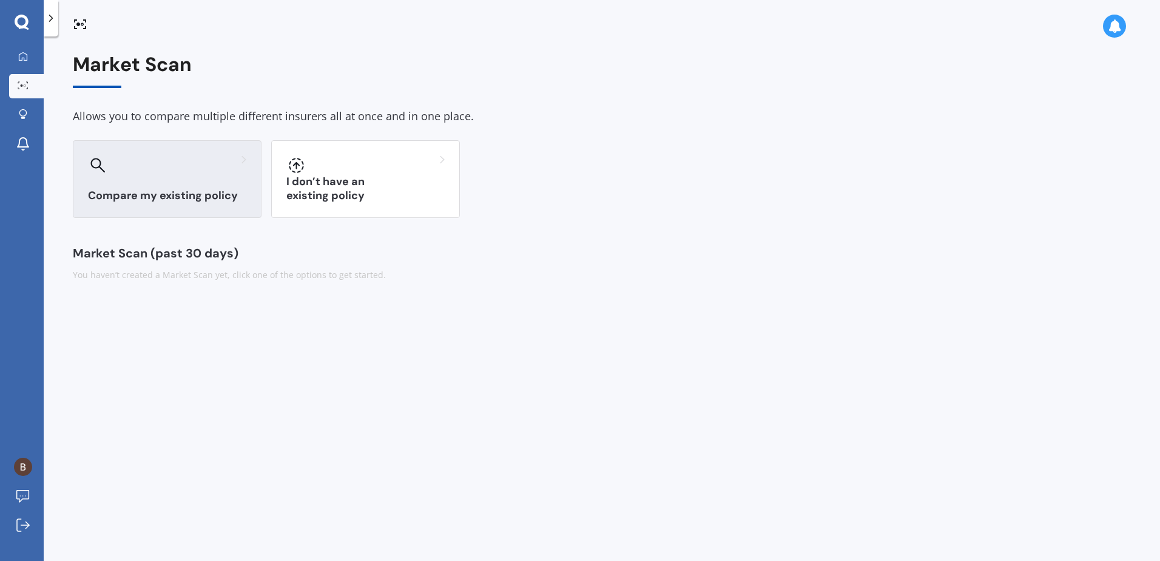
click at [234, 164] on div at bounding box center [167, 164] width 158 height 19
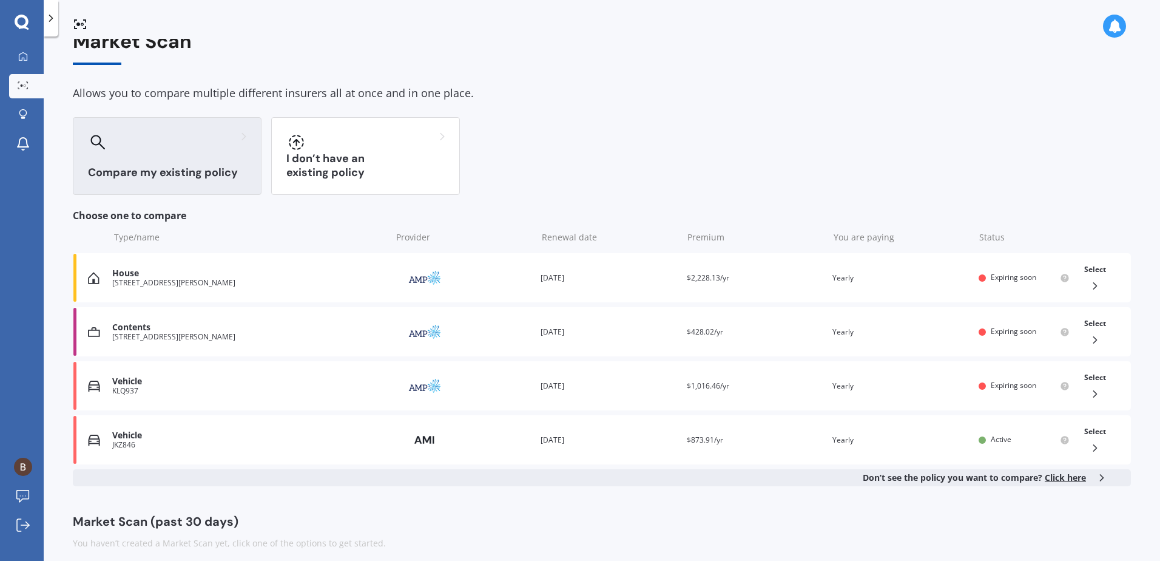
scroll to position [33, 0]
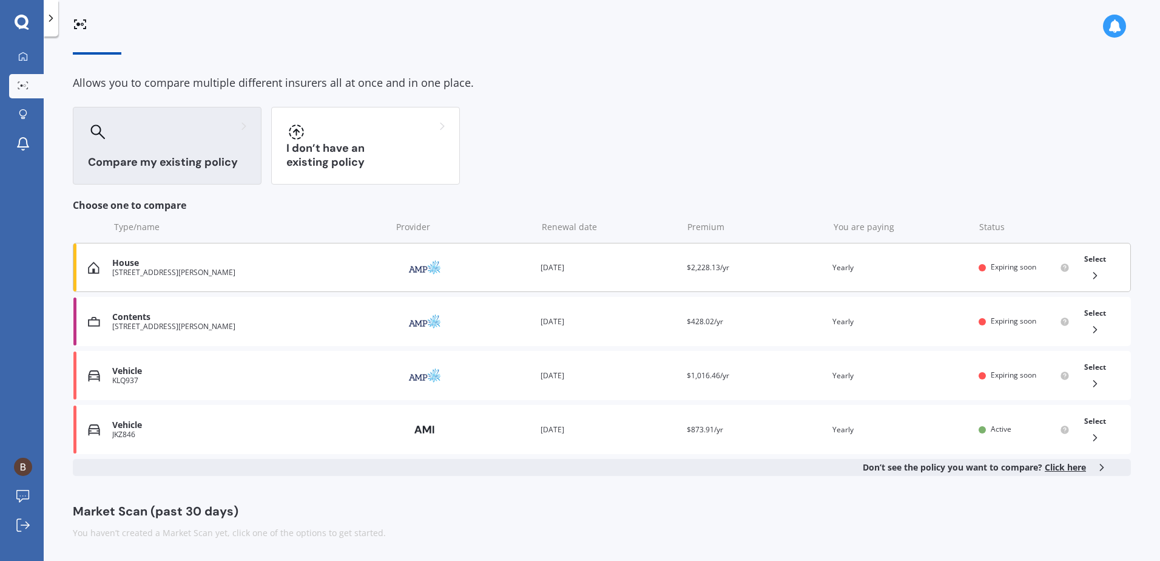
click at [1099, 272] on div "Select" at bounding box center [1095, 267] width 32 height 38
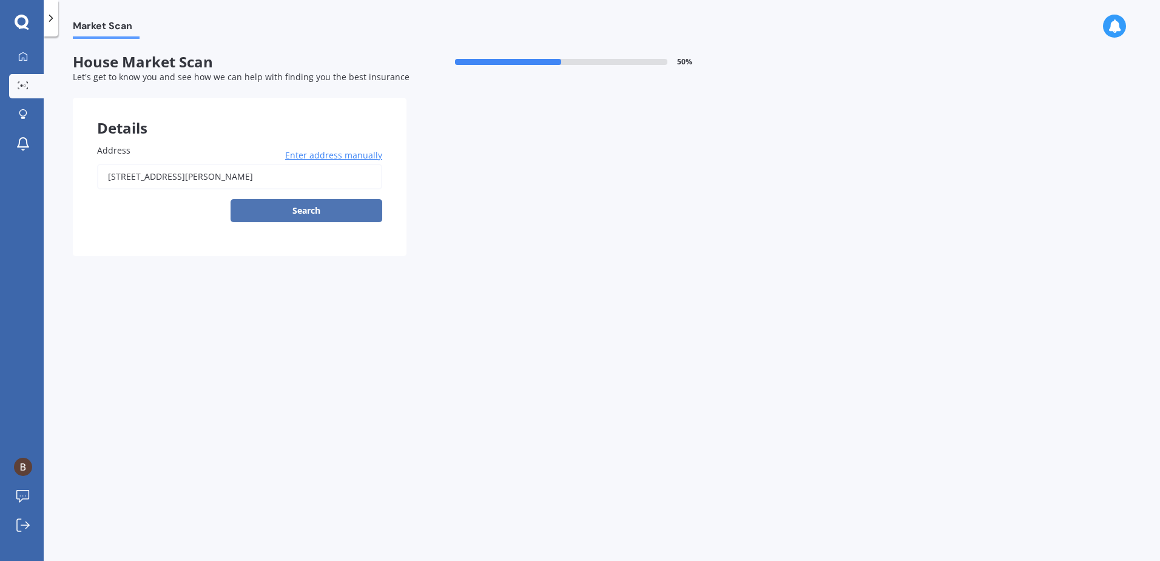
click at [296, 213] on button "Search" at bounding box center [307, 210] width 152 height 23
type input "62 Gordon Road, Mosgiel 9024"
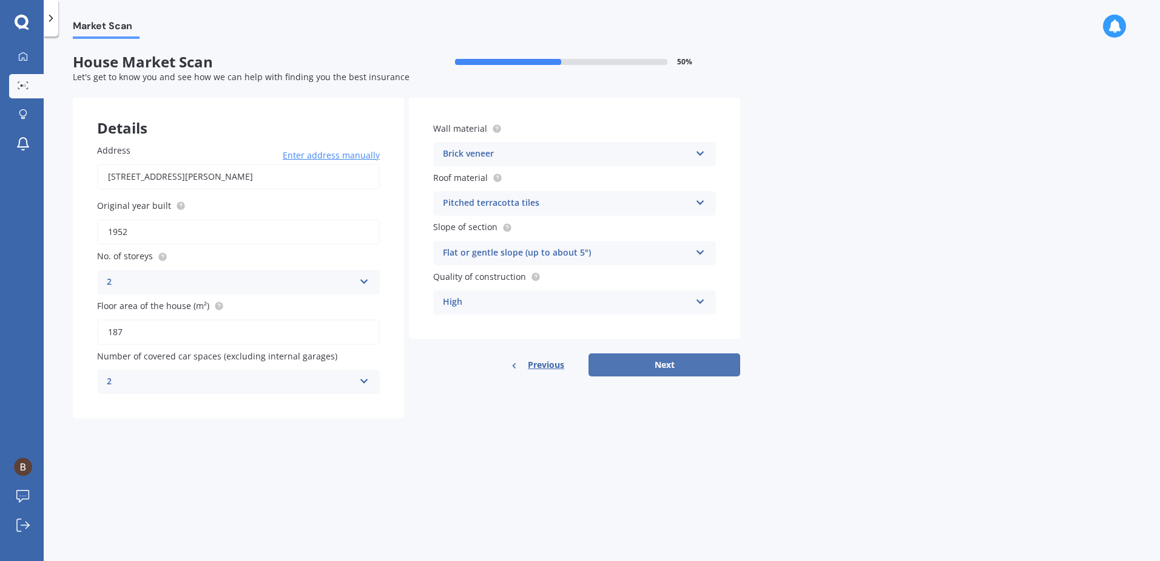
click at [660, 357] on button "Next" at bounding box center [665, 364] width 152 height 23
select select "13"
select select "08"
select select "1985"
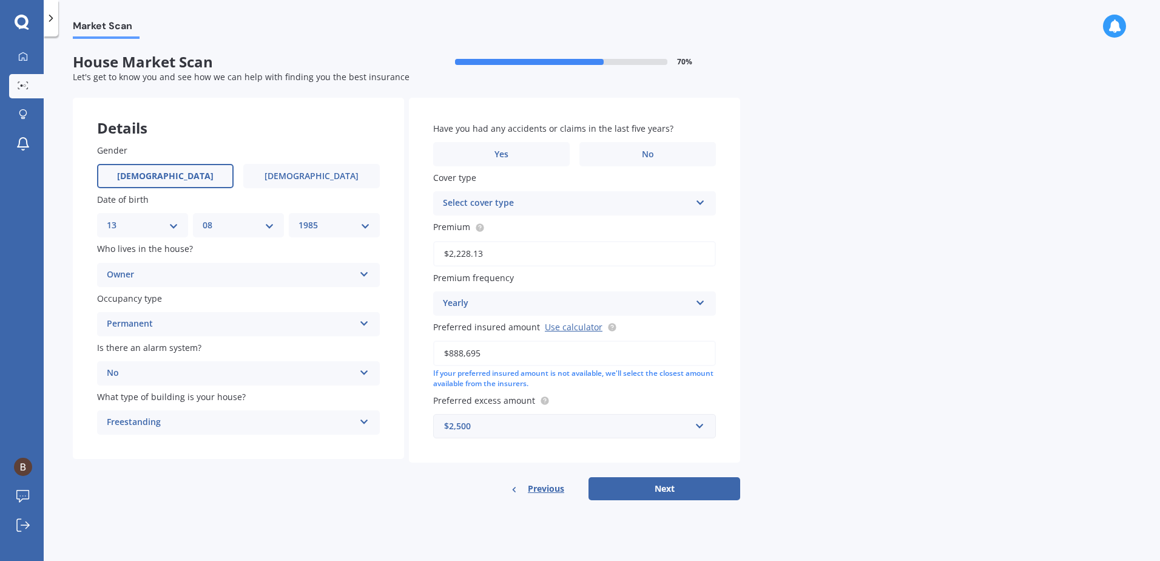
click at [700, 200] on icon at bounding box center [700, 200] width 10 height 8
click at [699, 201] on icon at bounding box center [700, 200] width 10 height 8
click at [694, 201] on div "Select cover type Everyday Everyday Plus Home Plan" at bounding box center [574, 203] width 283 height 24
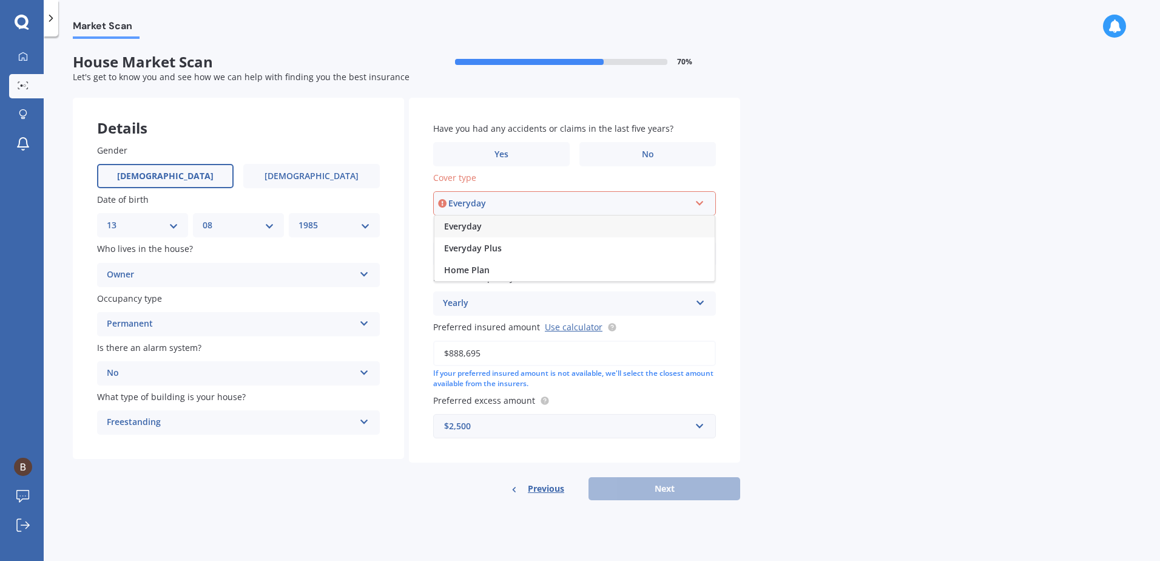
click at [555, 227] on div "Everyday" at bounding box center [574, 226] width 280 height 22
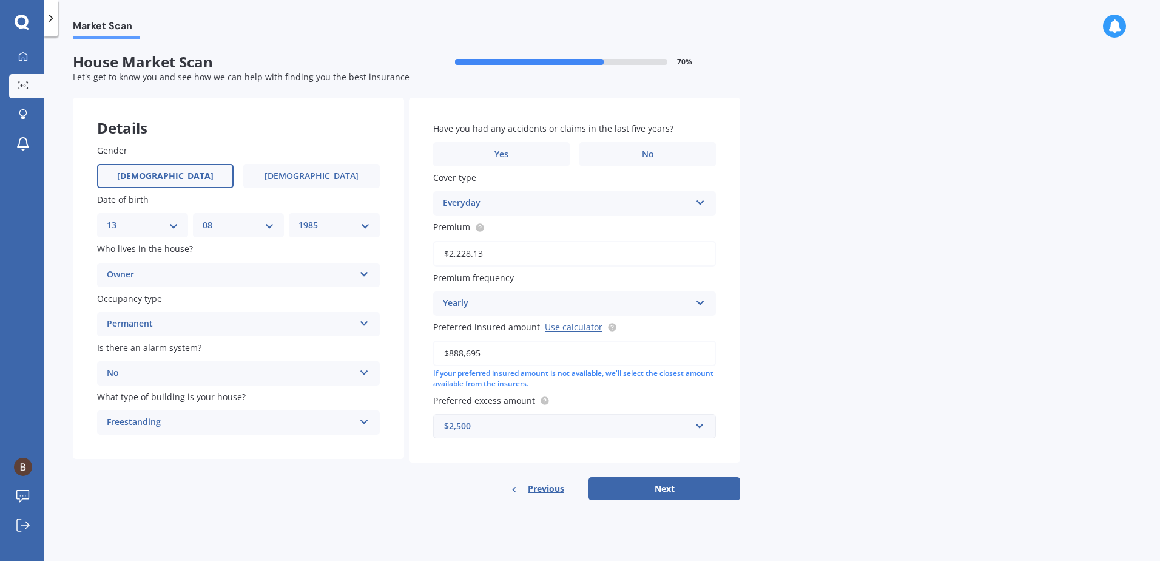
click at [779, 259] on div "Market Scan House Market Scan 70 % Let's get to know you and see how we can hel…" at bounding box center [602, 301] width 1116 height 524
click at [664, 487] on button "Next" at bounding box center [665, 488] width 152 height 23
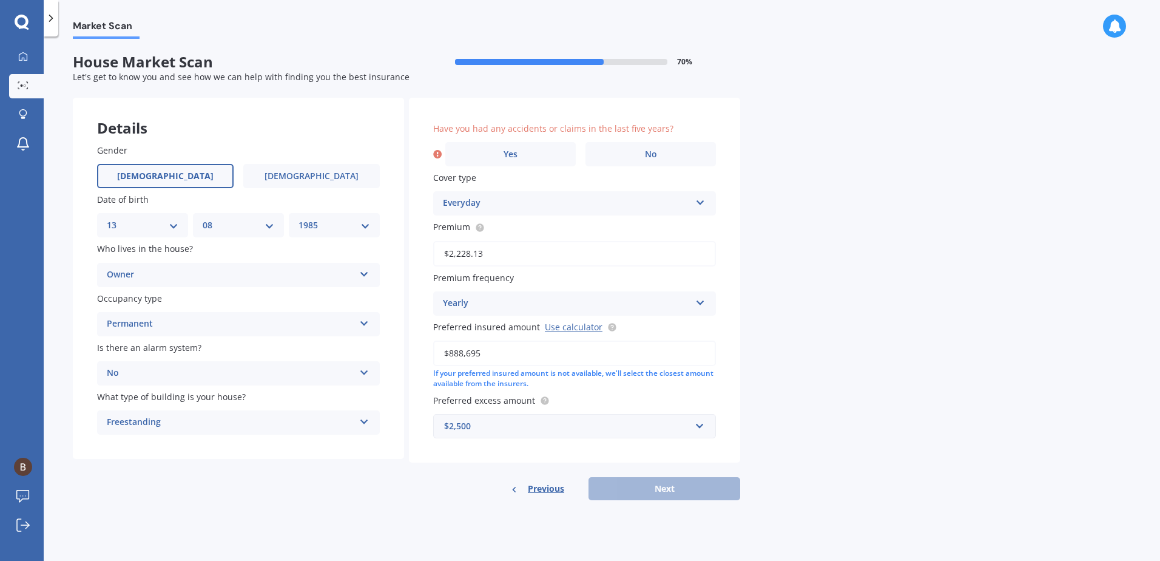
click at [656, 141] on div "Have you had any accidents or claims in the last five years? Yes No" at bounding box center [574, 144] width 283 height 44
click at [652, 151] on span "No" at bounding box center [651, 154] width 12 height 10
click at [0, 0] on input "No" at bounding box center [0, 0] width 0 height 0
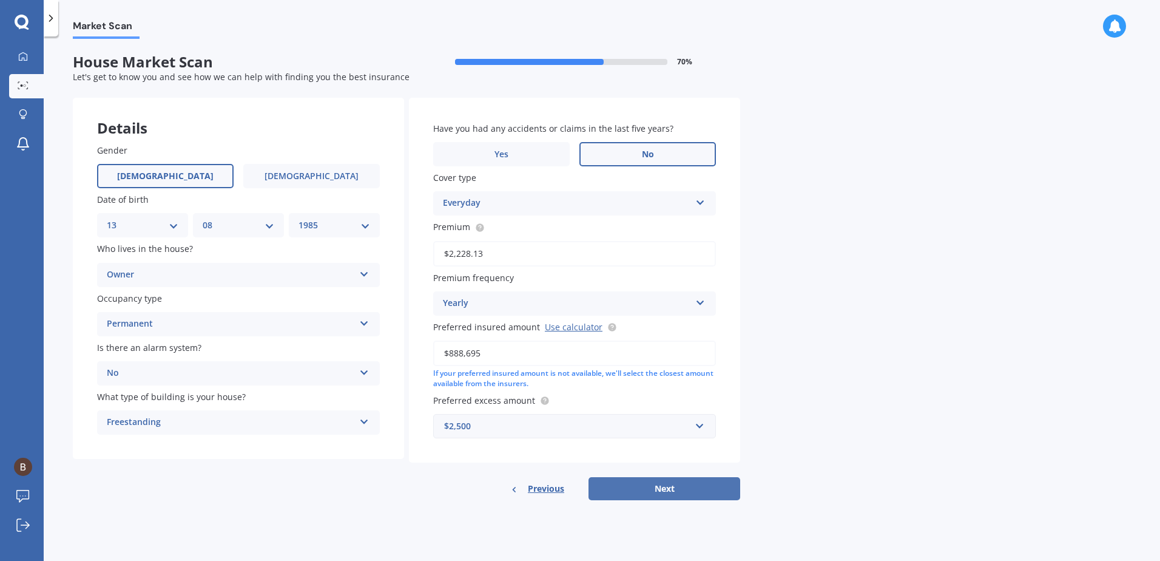
click at [666, 490] on button "Next" at bounding box center [665, 488] width 152 height 23
select select "13"
select select "08"
select select "1985"
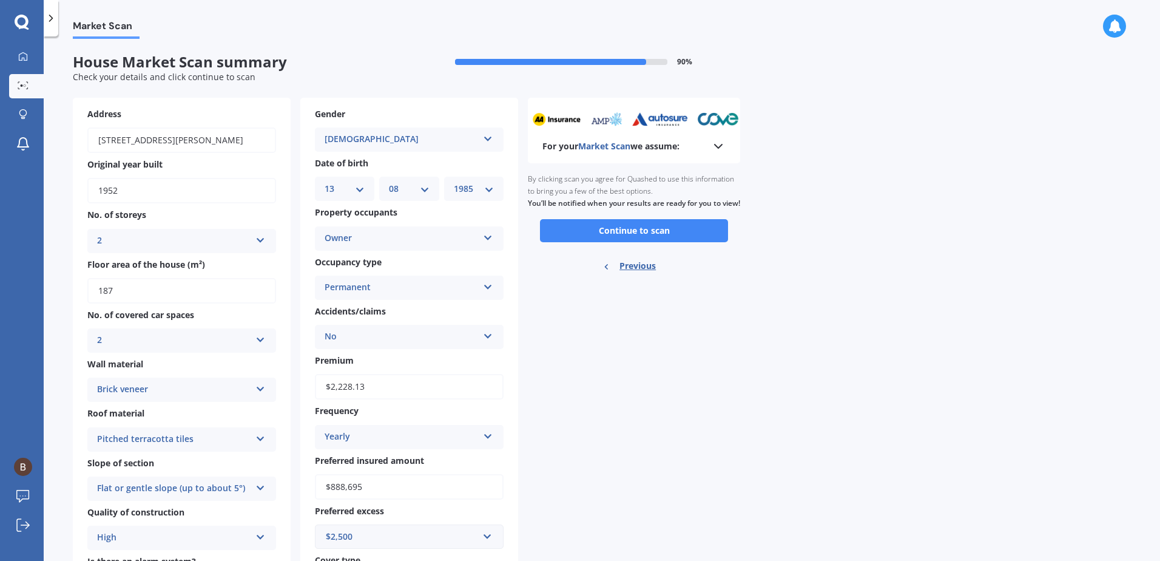
scroll to position [121, 0]
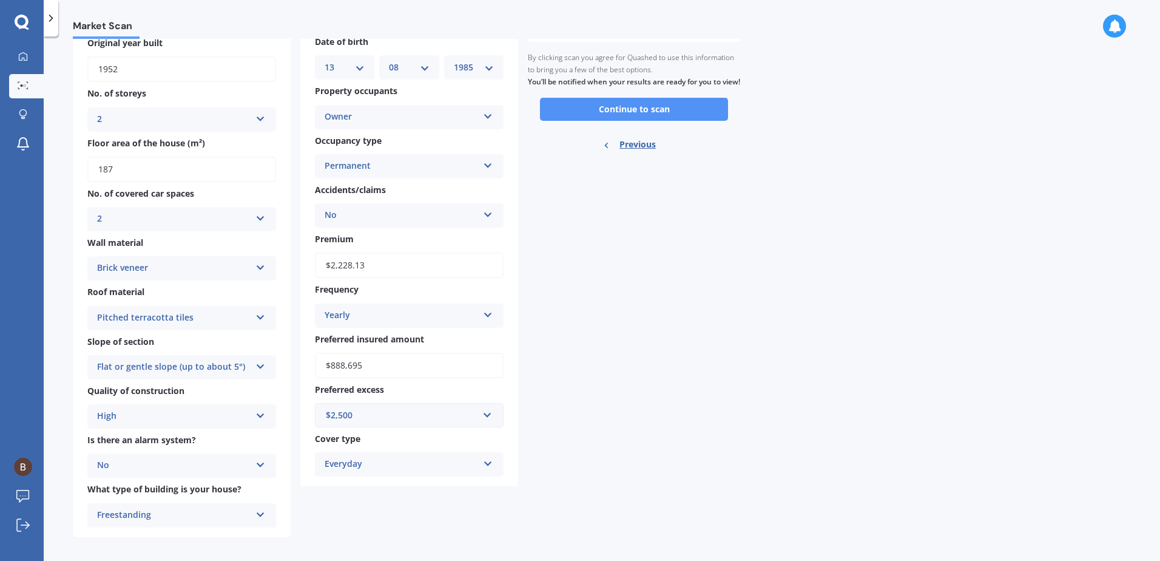
click at [634, 121] on button "Continue to scan" at bounding box center [634, 109] width 188 height 23
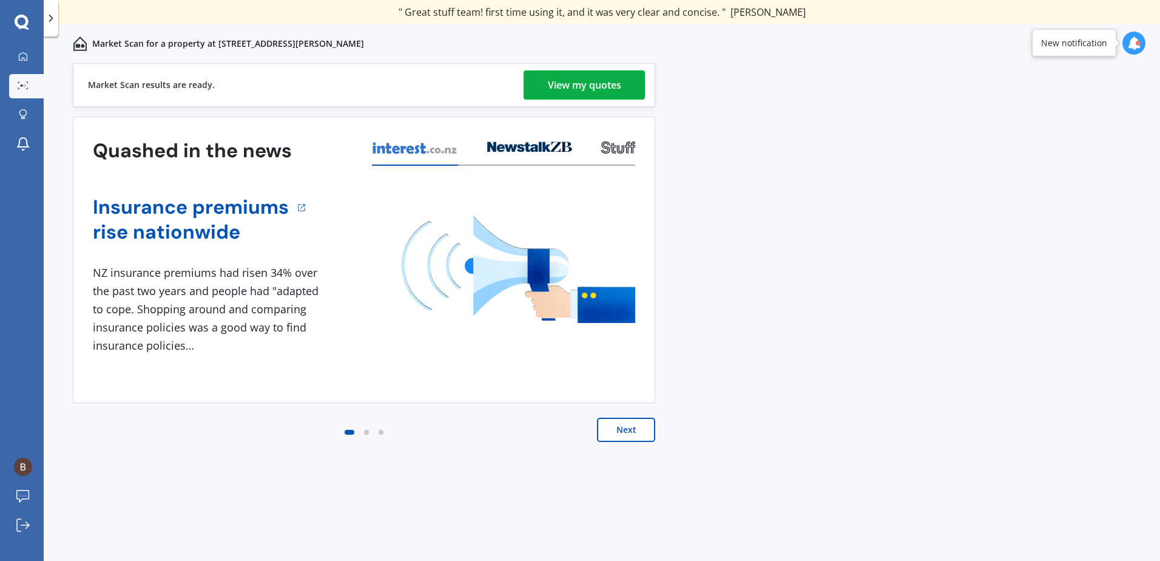
click at [596, 86] on div "View my quotes" at bounding box center [584, 84] width 73 height 29
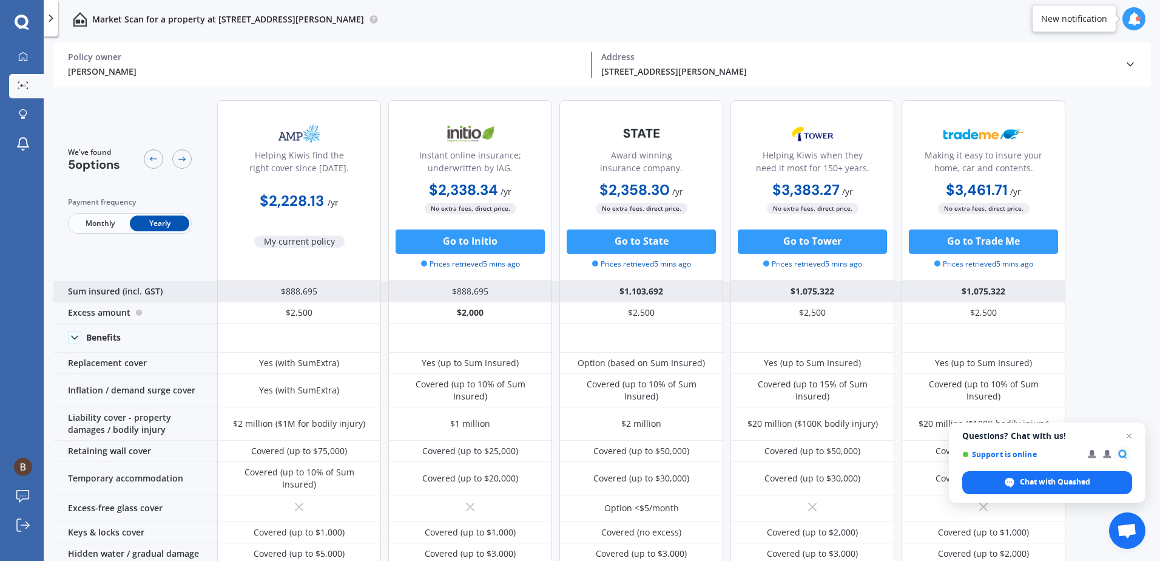
click at [319, 294] on div "$888,695" at bounding box center [299, 291] width 164 height 21
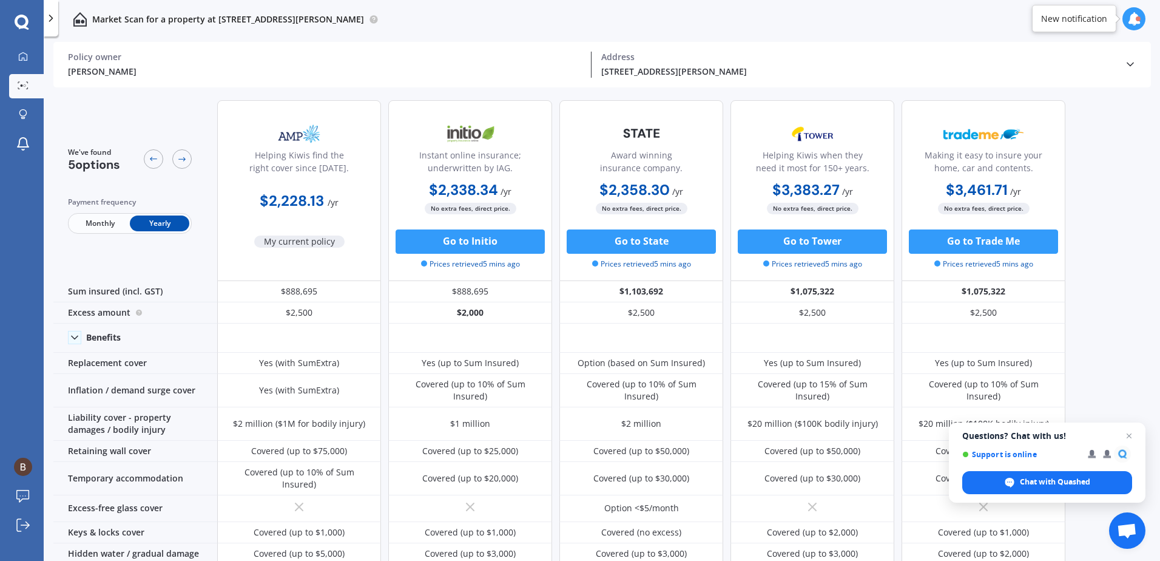
click at [1132, 64] on polyline at bounding box center [1130, 64] width 6 height 3
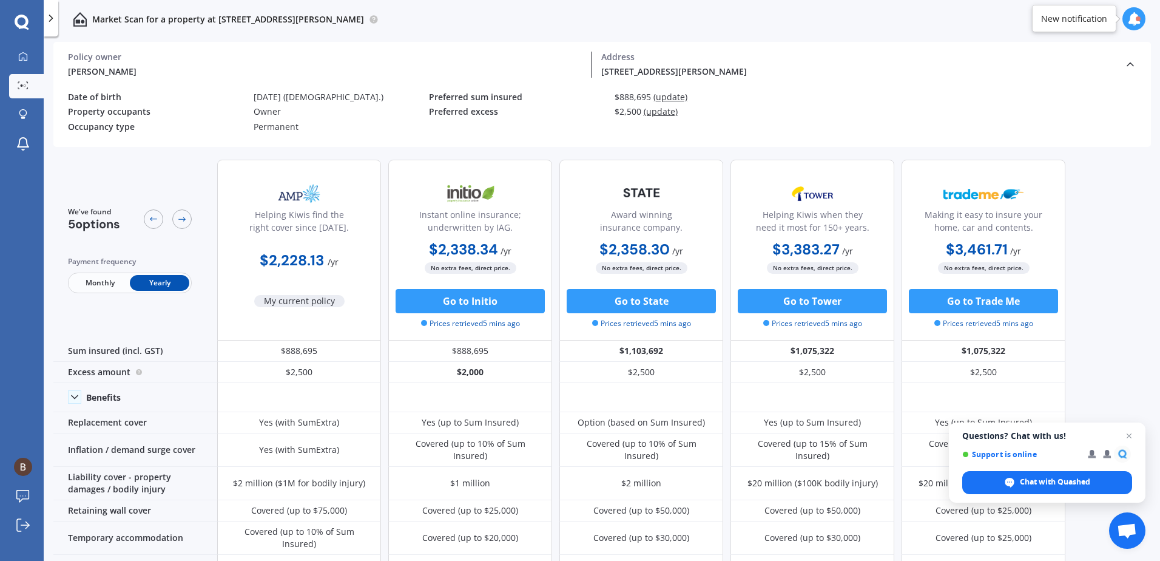
click at [674, 97] on span "(update)" at bounding box center [671, 97] width 34 height 12
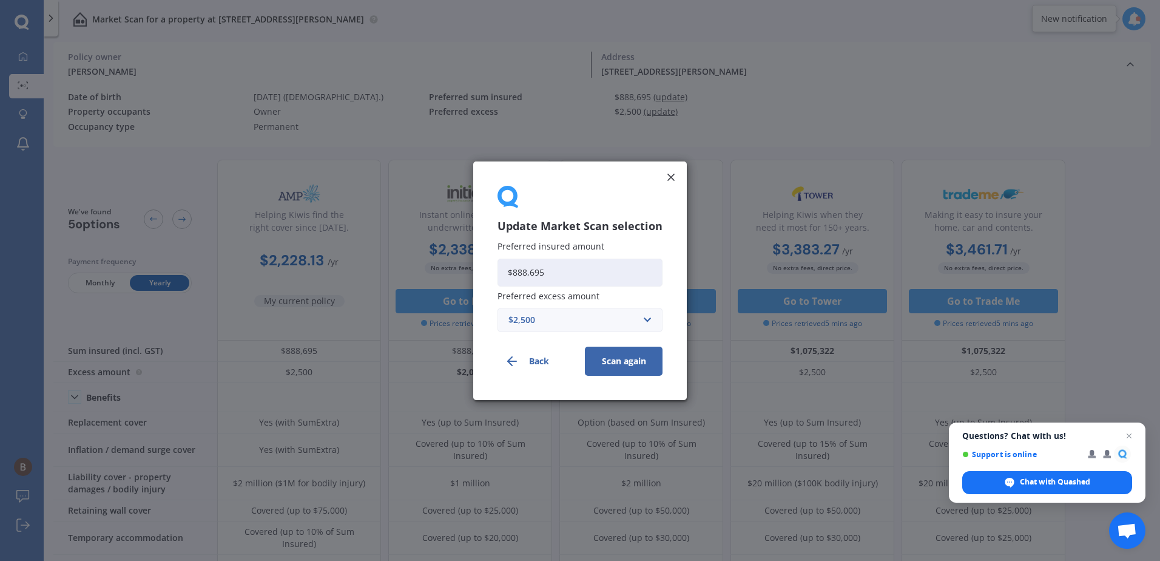
drag, startPoint x: 561, startPoint y: 275, endPoint x: 487, endPoint y: 275, distance: 74.0
click at [487, 275] on div "Update Market Scan selection Preferred insured amount $888,695 Preferred excess…" at bounding box center [580, 280] width 214 height 238
type input "$1,022,000"
click at [630, 359] on button "Scan again" at bounding box center [624, 360] width 78 height 29
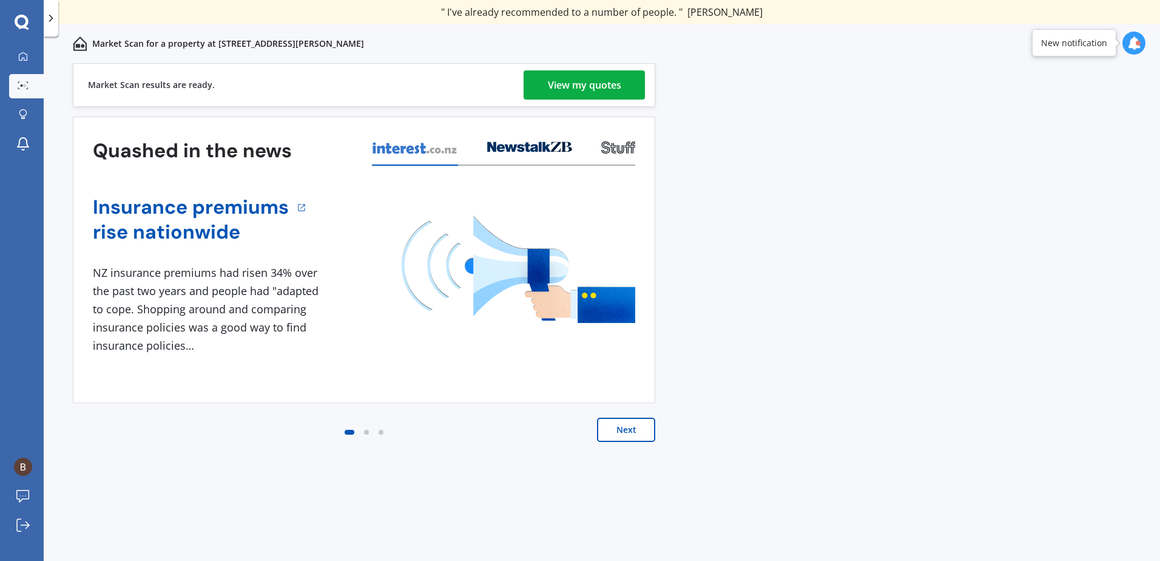
click at [586, 80] on div "View my quotes" at bounding box center [584, 84] width 73 height 29
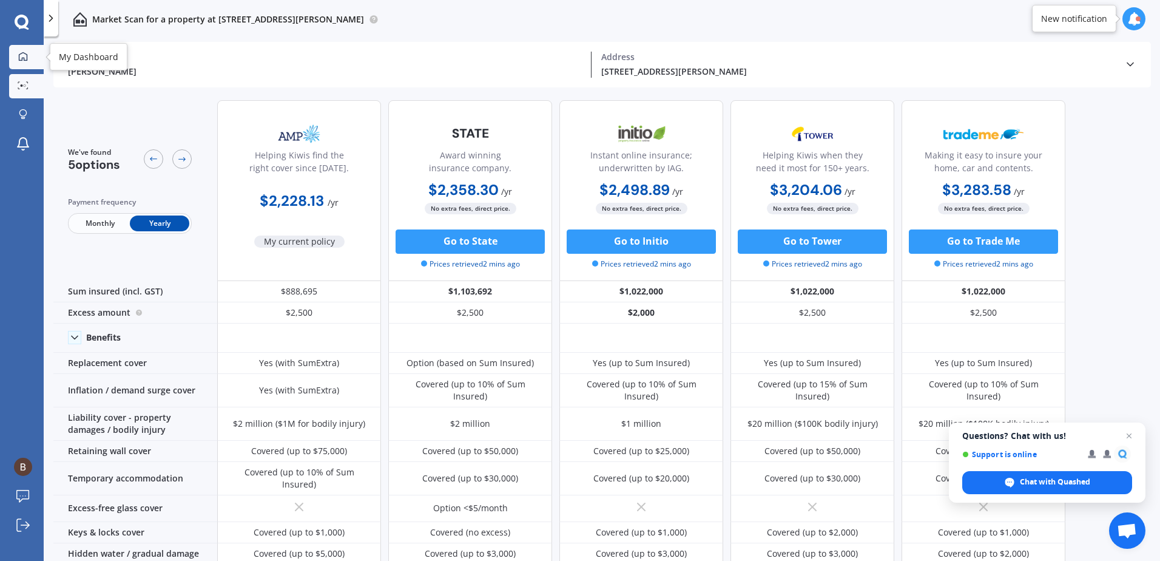
click at [24, 54] on icon at bounding box center [23, 57] width 10 height 10
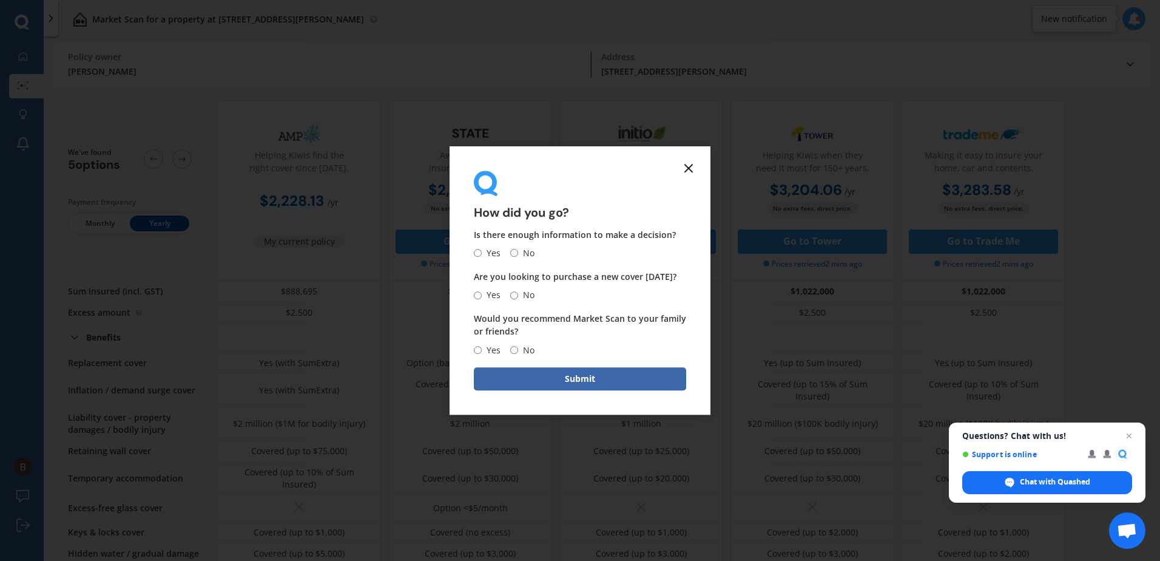
click at [687, 171] on icon at bounding box center [688, 168] width 15 height 15
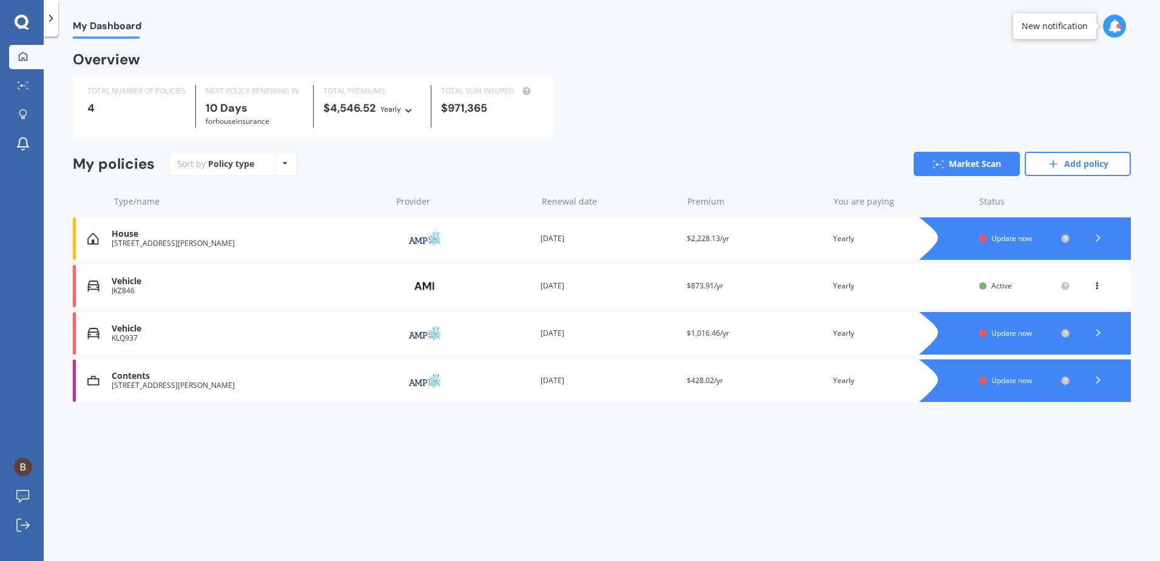
click at [1098, 383] on polyline at bounding box center [1098, 380] width 3 height 6
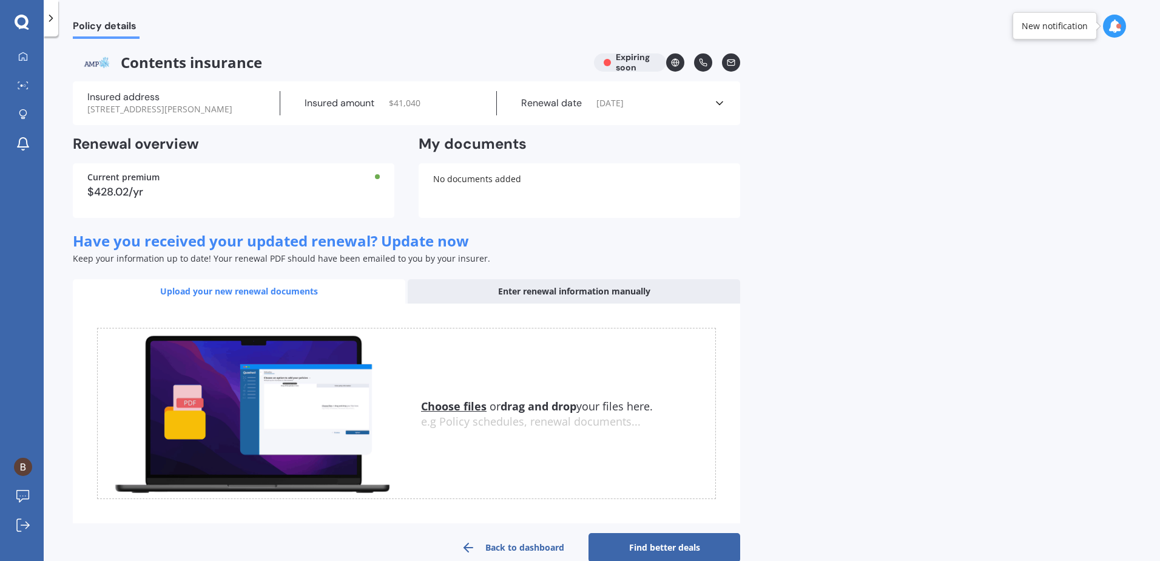
click at [696, 546] on link "Find better deals" at bounding box center [665, 547] width 152 height 29
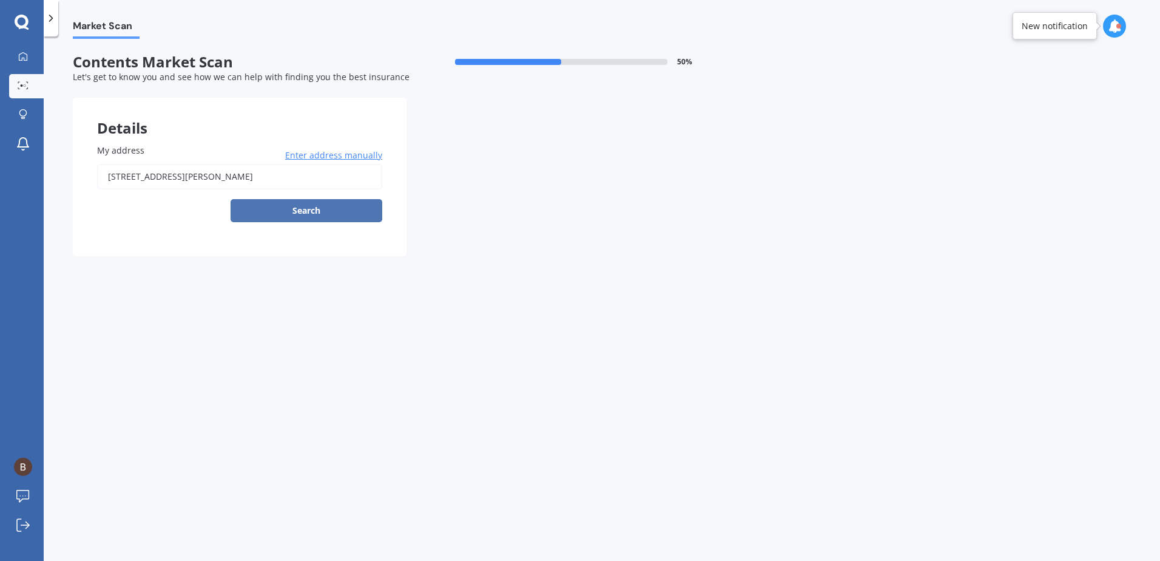
click at [319, 207] on button "Search" at bounding box center [307, 210] width 152 height 23
click at [283, 177] on input "62 Gordon Road, Mosgiel 9024" at bounding box center [239, 176] width 285 height 25
type input "62 Gordon Road, Mosgiel 9024"
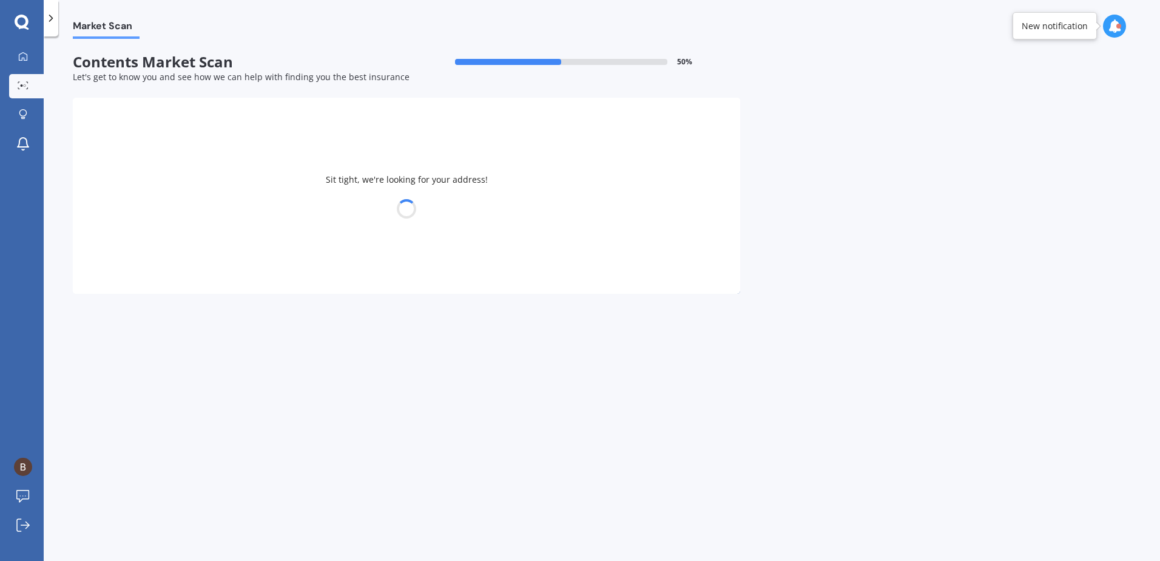
select select "13"
select select "08"
select select "1985"
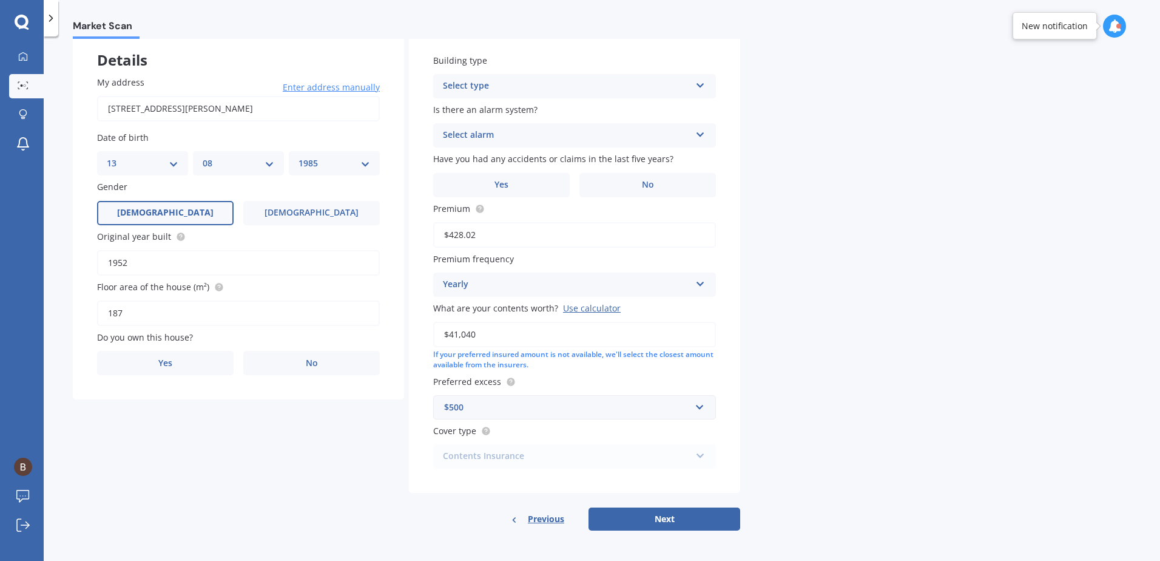
scroll to position [69, 0]
click at [662, 521] on button "Next" at bounding box center [665, 517] width 152 height 23
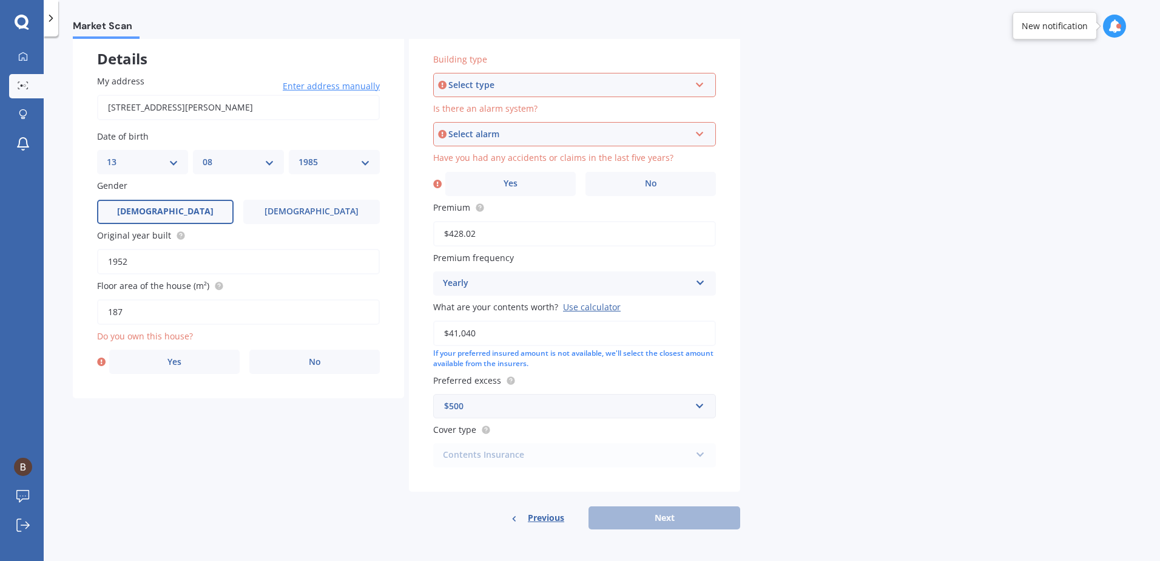
click at [550, 88] on div "Select type" at bounding box center [569, 84] width 242 height 13
click at [536, 105] on div "Freestanding" at bounding box center [574, 108] width 280 height 22
click at [522, 125] on div "Select alarm Yes, monitored Yes, not monitored No" at bounding box center [574, 134] width 283 height 24
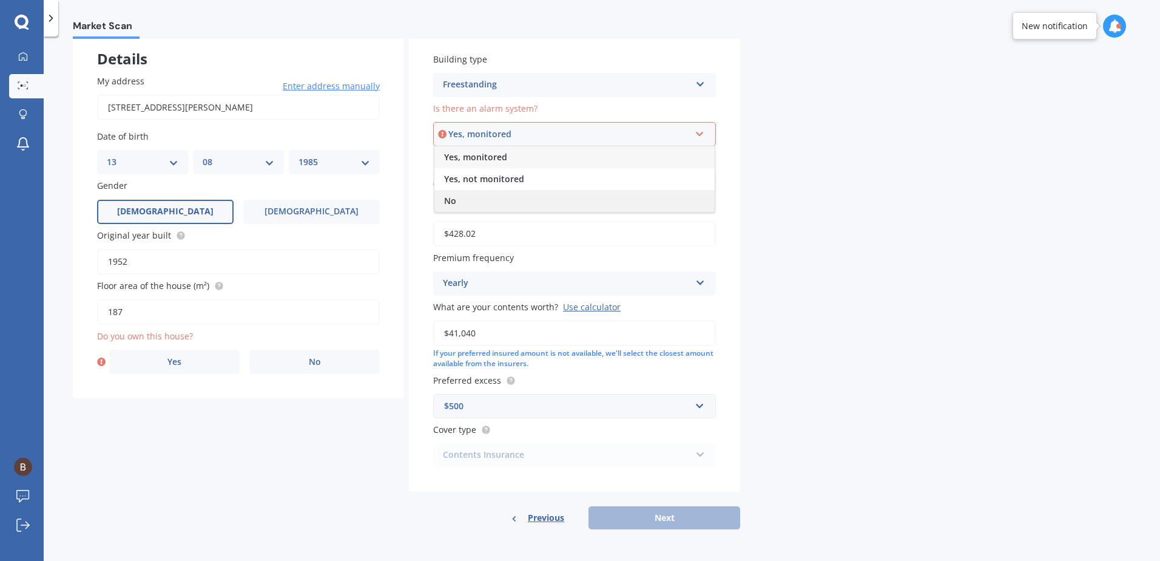
click at [488, 207] on div "No" at bounding box center [574, 201] width 280 height 22
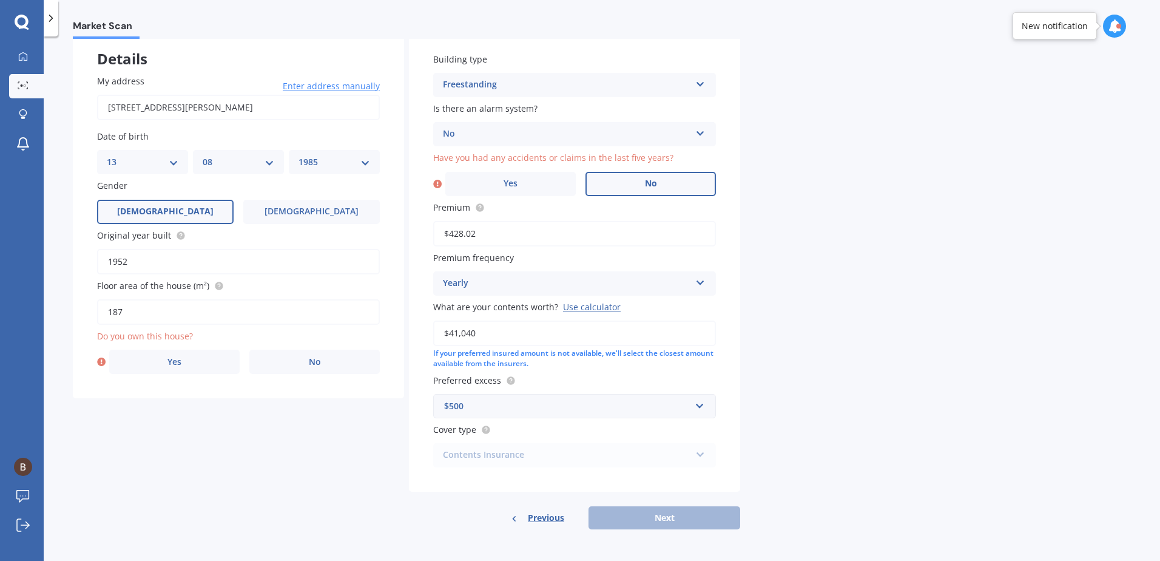
click at [636, 175] on label "No" at bounding box center [651, 184] width 130 height 24
click at [0, 0] on input "No" at bounding box center [0, 0] width 0 height 0
click at [203, 347] on div "Do you own this house? Yes No" at bounding box center [238, 351] width 283 height 44
click at [204, 357] on label "Yes" at bounding box center [174, 362] width 130 height 24
click at [0, 0] on input "Yes" at bounding box center [0, 0] width 0 height 0
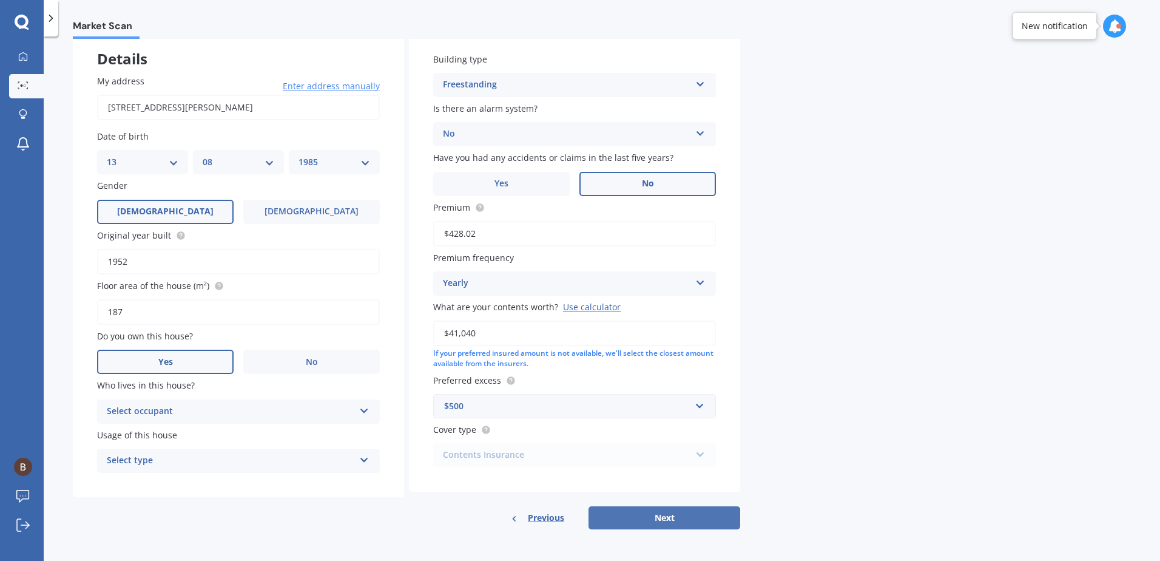
click at [674, 518] on button "Next" at bounding box center [665, 517] width 152 height 23
click at [207, 416] on div "Select occupant" at bounding box center [233, 411] width 242 height 13
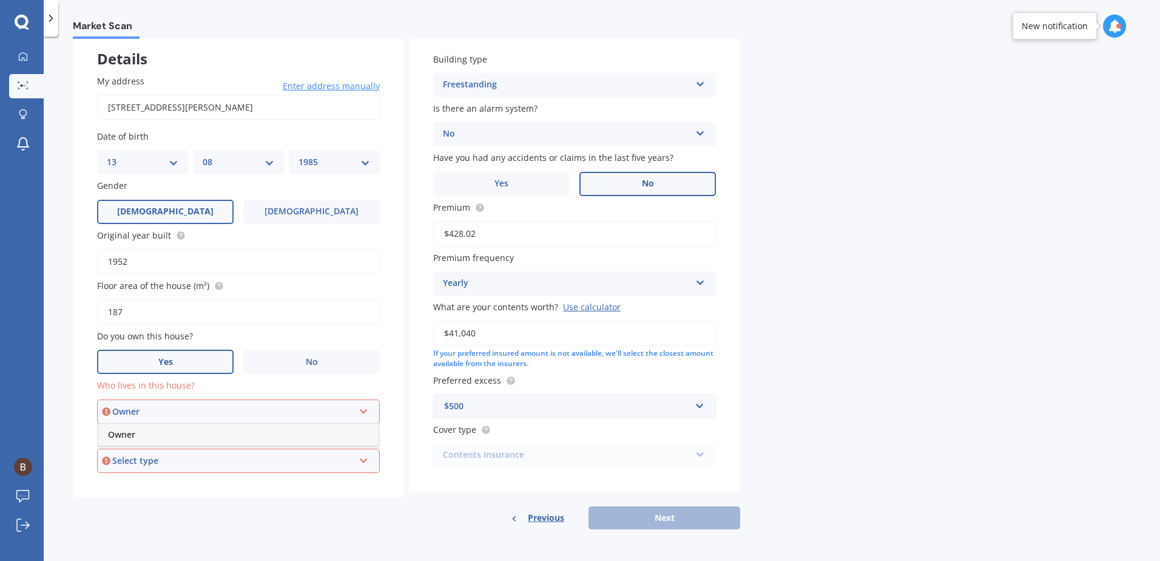
click at [195, 436] on div "Owner" at bounding box center [238, 435] width 280 height 22
click at [188, 456] on div "Select type" at bounding box center [233, 460] width 242 height 13
click at [171, 482] on div "Permanent" at bounding box center [238, 484] width 280 height 22
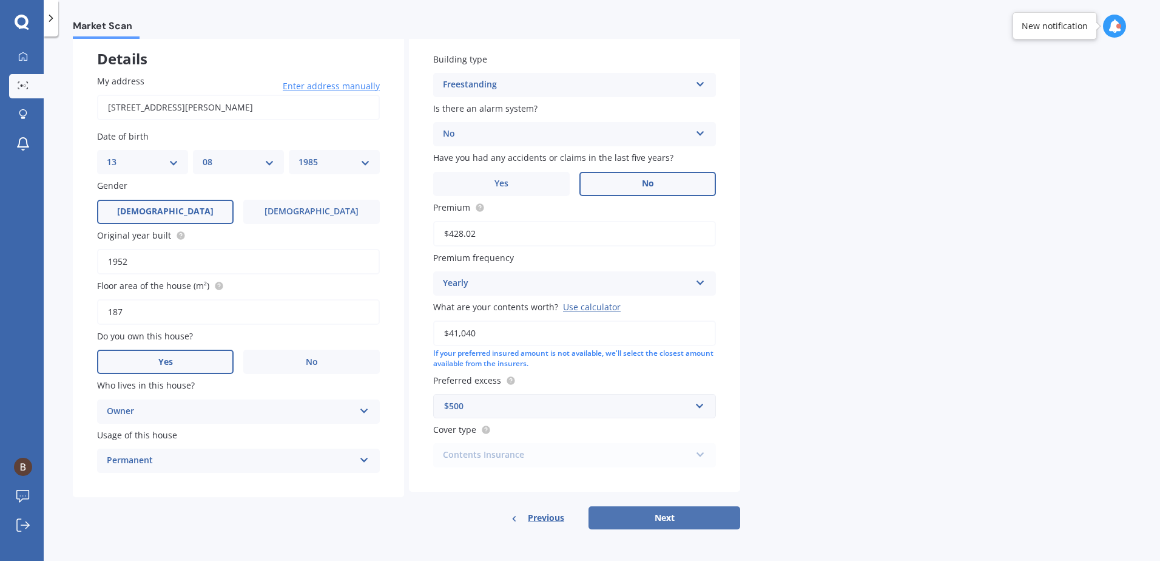
click at [657, 513] on button "Next" at bounding box center [665, 517] width 152 height 23
select select "13"
select select "08"
select select "1985"
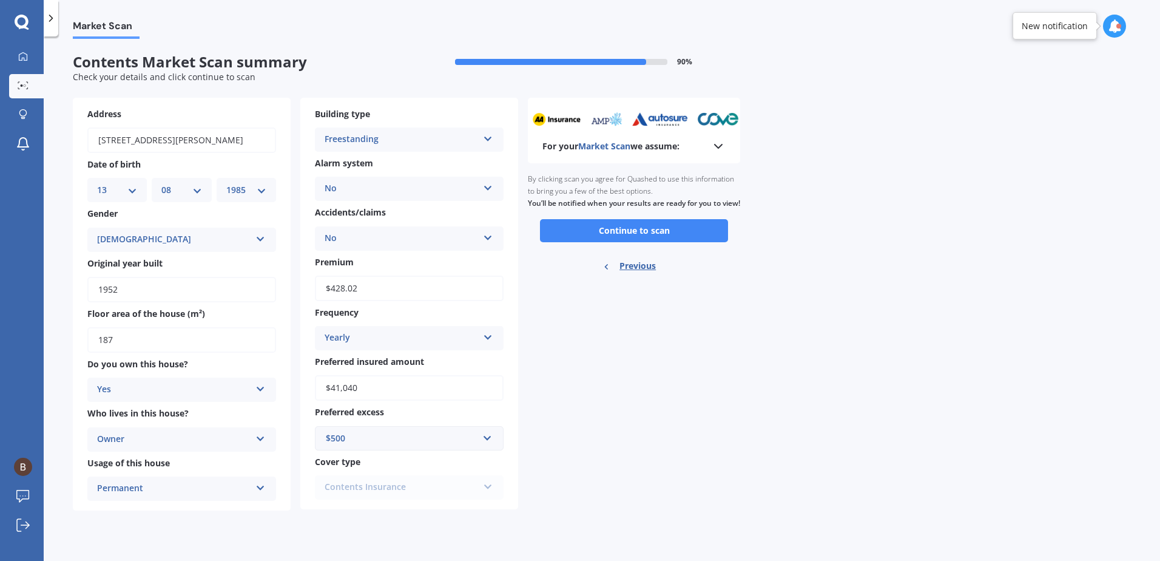
scroll to position [0, 0]
click at [607, 239] on button "Continue to scan" at bounding box center [634, 230] width 188 height 23
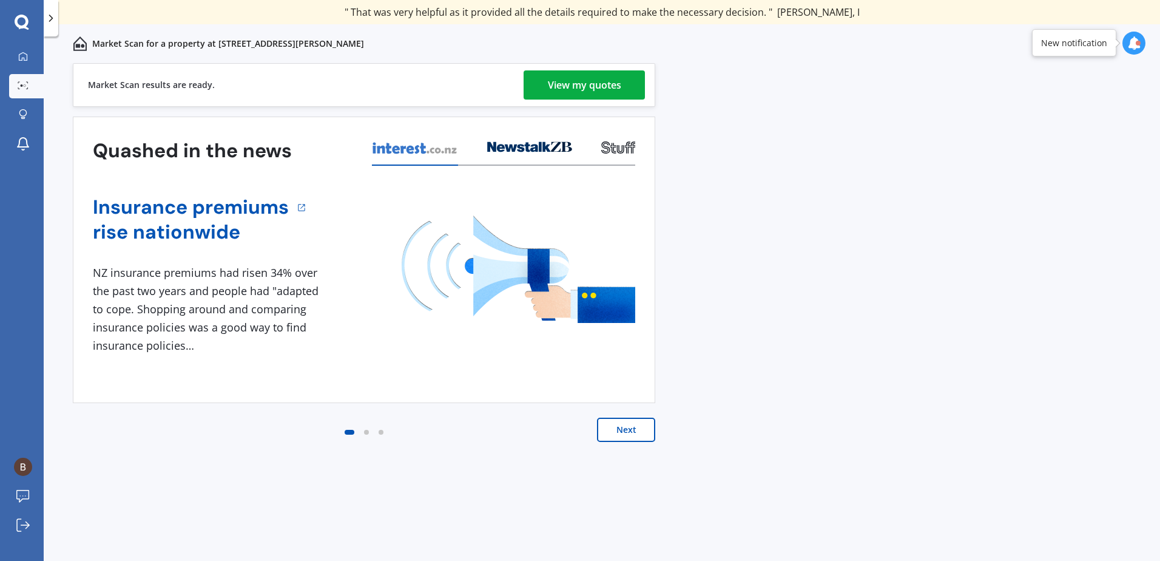
click at [593, 75] on div "View my quotes" at bounding box center [584, 84] width 73 height 29
